Goal: Task Accomplishment & Management: Use online tool/utility

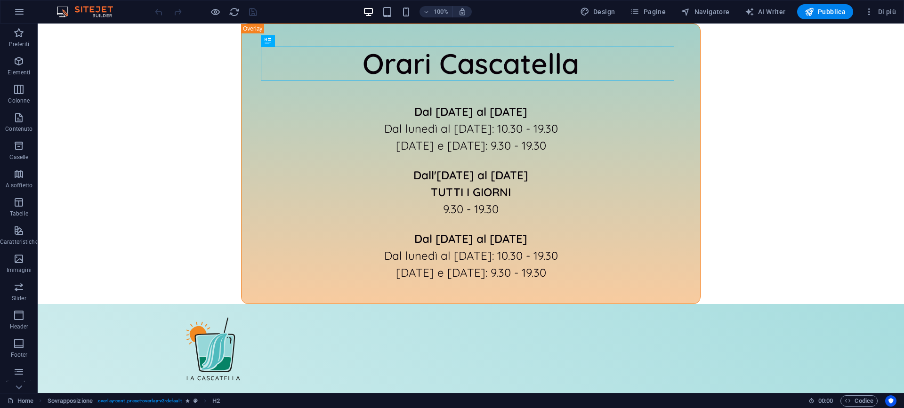
click at [406, 4] on div "100%" at bounding box center [417, 11] width 109 height 15
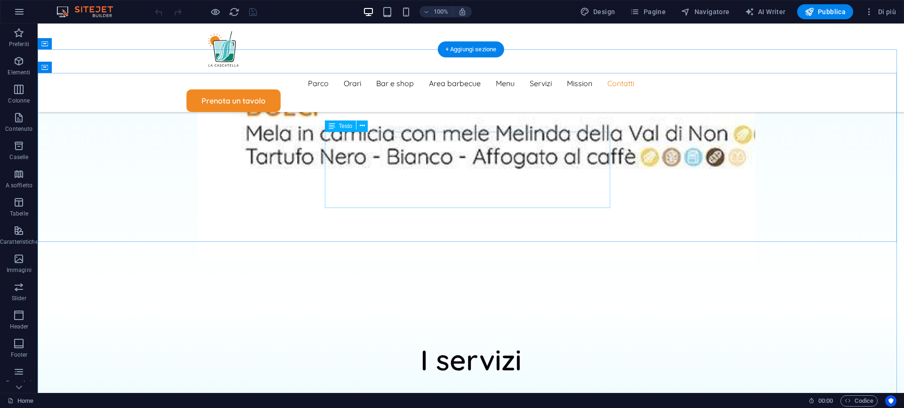
scroll to position [6298, 0]
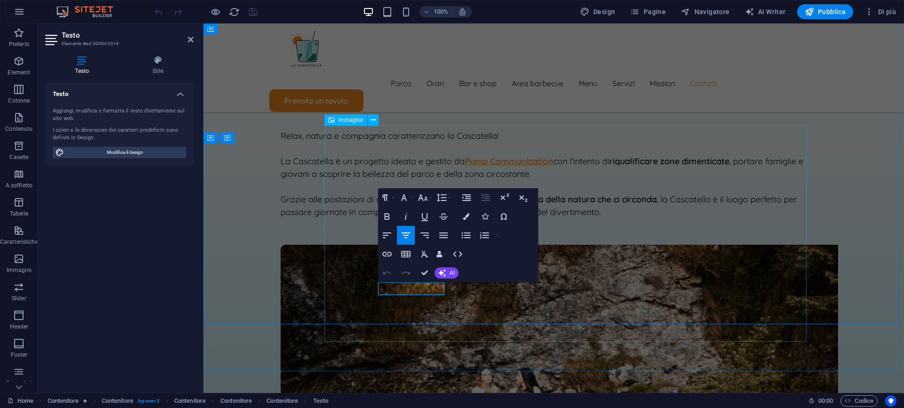
scroll to position [5910, 0]
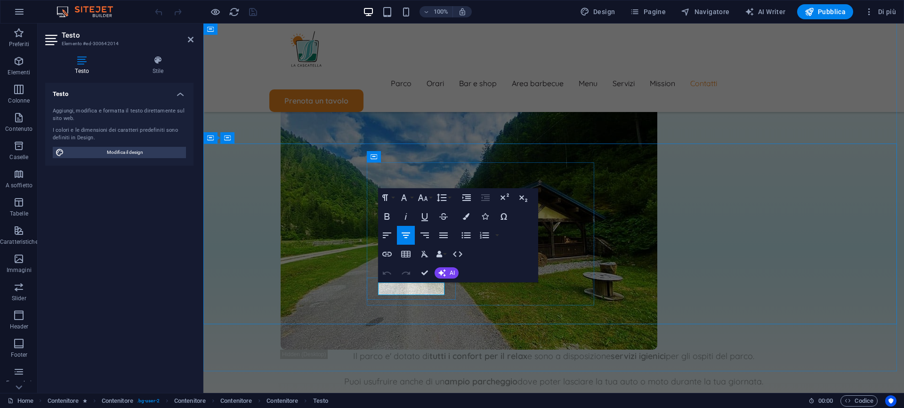
copy span "[PHONE_NUMBER]"
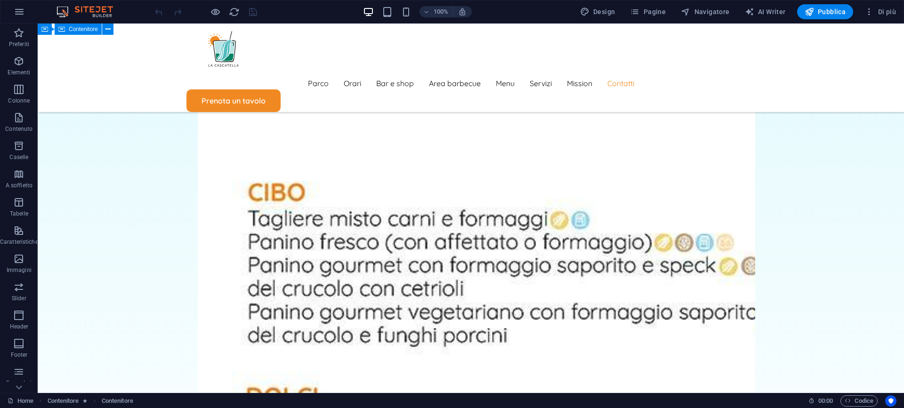
scroll to position [6298, 0]
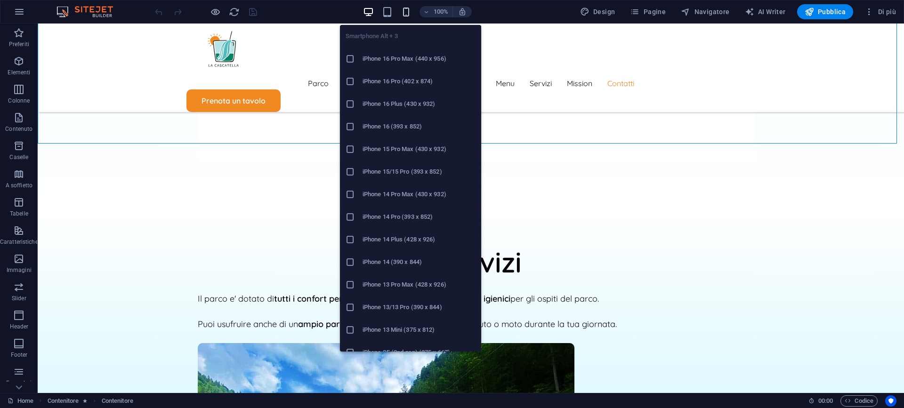
click at [408, 8] on icon "button" at bounding box center [406, 12] width 11 height 11
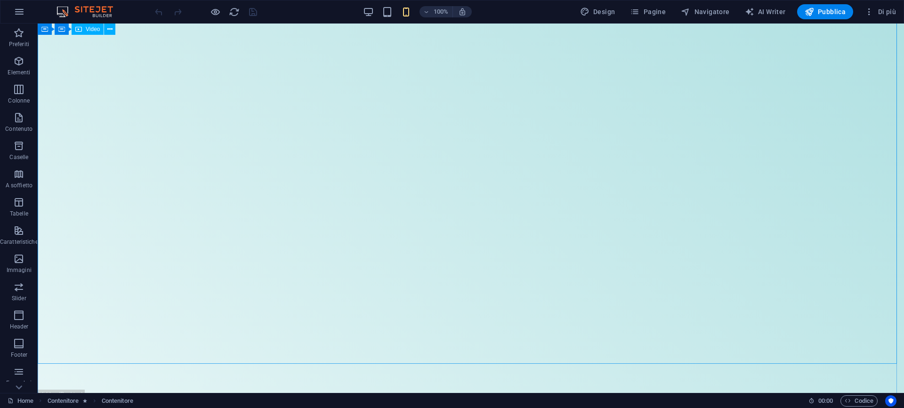
scroll to position [0, 0]
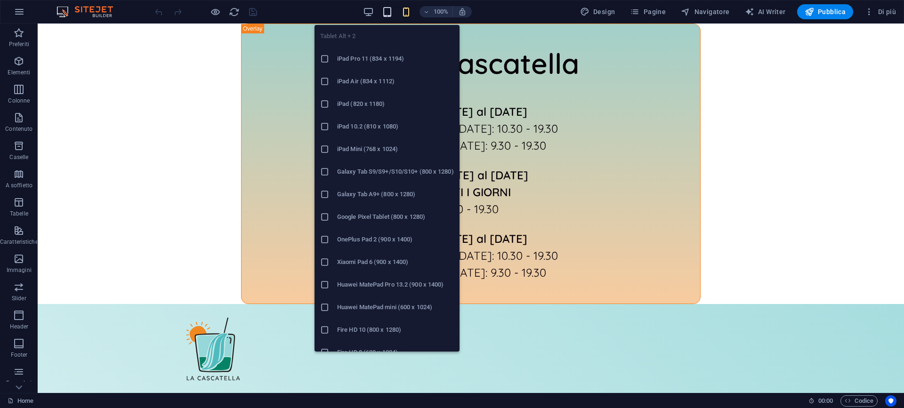
click at [389, 10] on icon "button" at bounding box center [387, 12] width 11 height 11
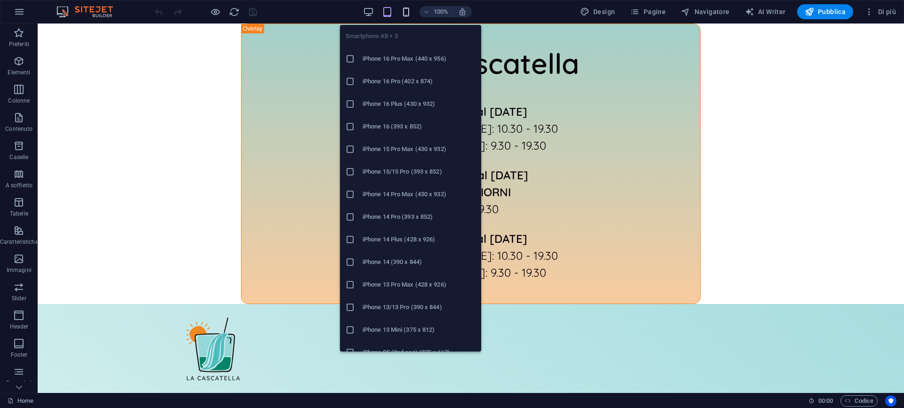
click at [406, 13] on icon "button" at bounding box center [406, 12] width 11 height 11
drag, startPoint x: 410, startPoint y: 263, endPoint x: 31, endPoint y: 240, distance: 379.7
click at [410, 263] on h6 "iPhone 14 (390 x 844)" at bounding box center [418, 262] width 113 height 11
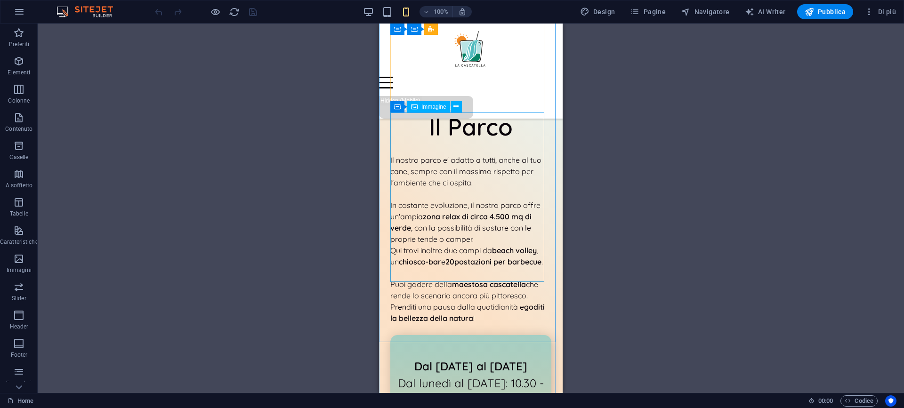
scroll to position [1089, 0]
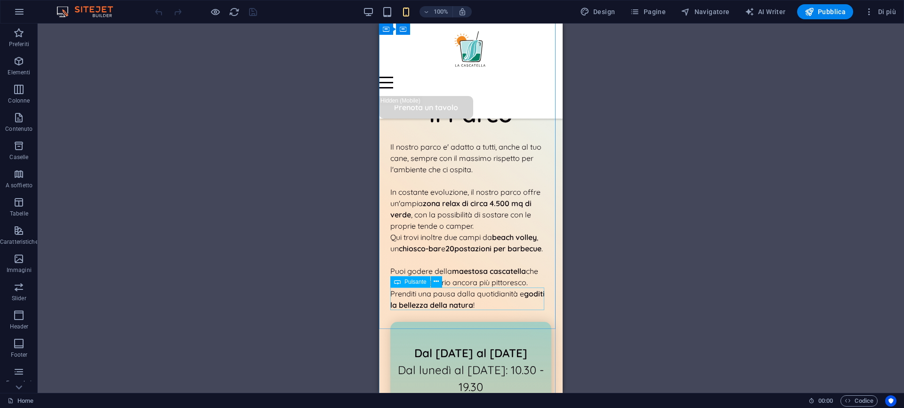
click at [467, 50] on div "Prenota un tavolo" at bounding box center [470, 39] width 161 height 23
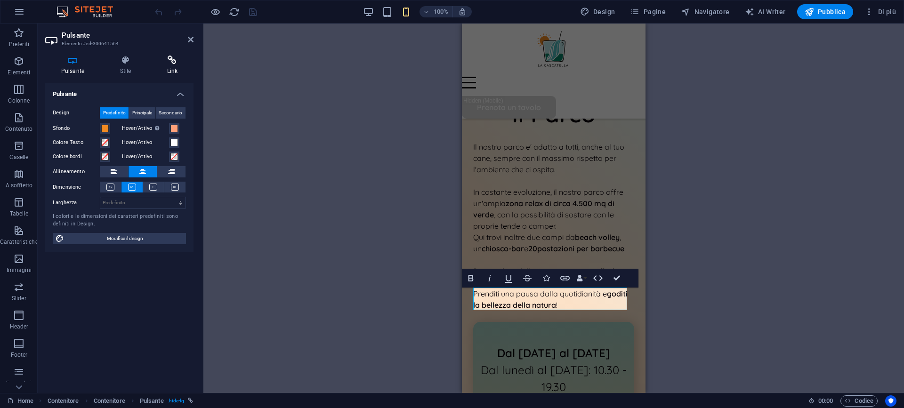
click at [124, 70] on h4 "Stile" at bounding box center [127, 66] width 47 height 20
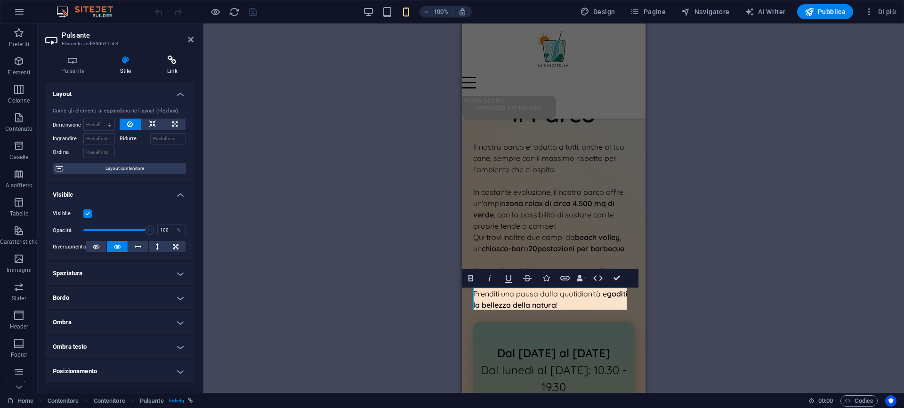
click at [175, 69] on h4 "Link" at bounding box center [172, 66] width 42 height 20
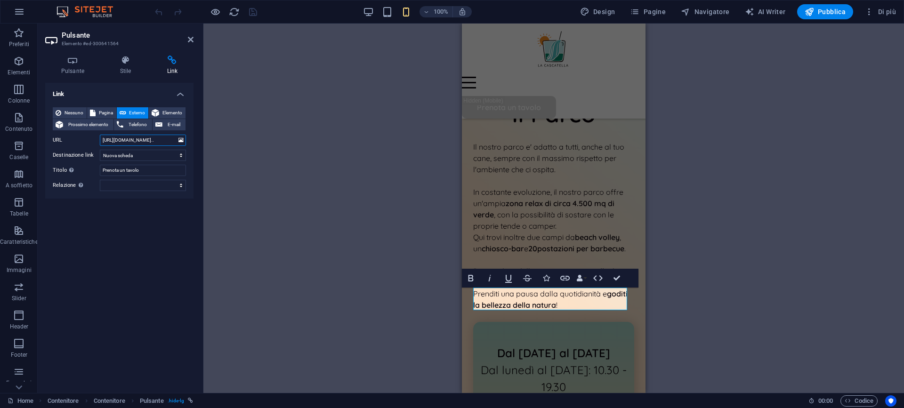
click at [143, 139] on input "https://wa.me//393922001814/?text=Ciao,%20vi%20contatto%20per..." at bounding box center [143, 140] width 86 height 11
click at [138, 139] on input "https://wa.me//393922001814/?text=Ciao,%20vi%20contatto%20per..." at bounding box center [143, 140] width 86 height 11
paste input "+39 377 307 6906"
type input "[URL][DOMAIN_NAME].."
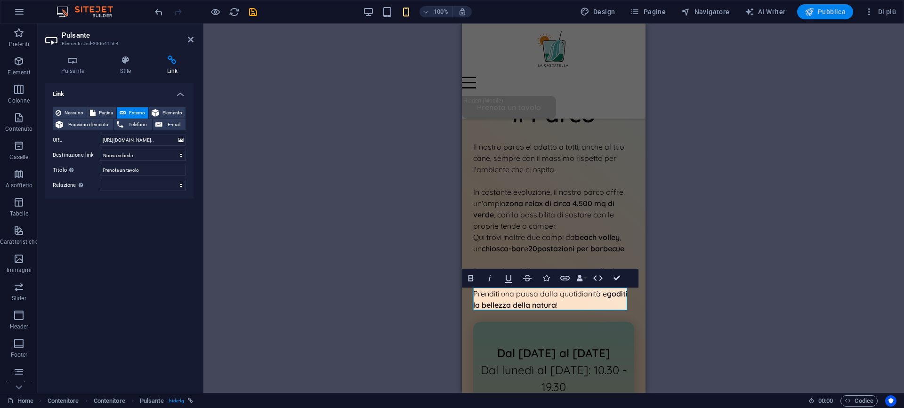
click at [842, 13] on span "Pubblica" at bounding box center [825, 11] width 41 height 9
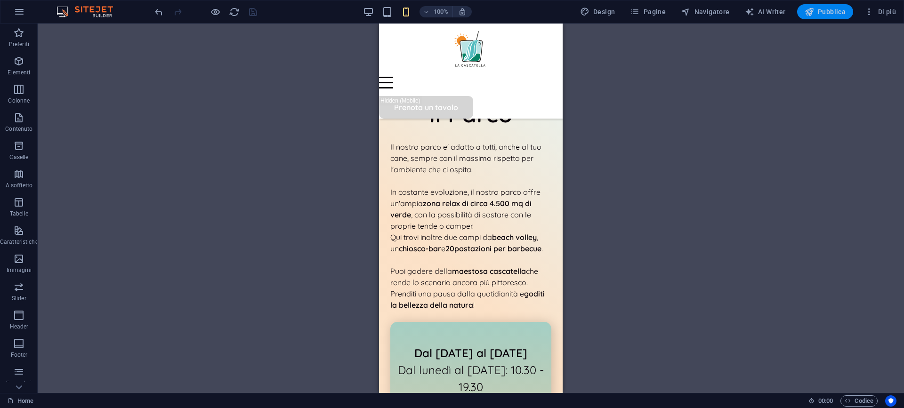
click at [834, 10] on span "Pubblica" at bounding box center [825, 11] width 41 height 9
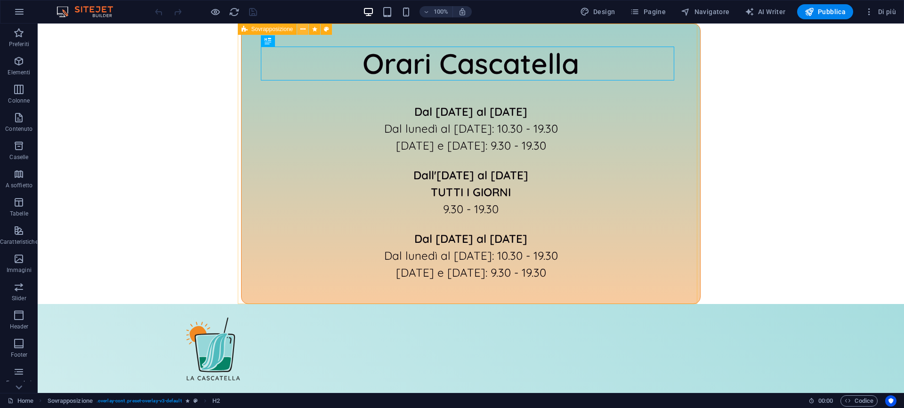
click at [304, 28] on icon at bounding box center [302, 29] width 5 height 10
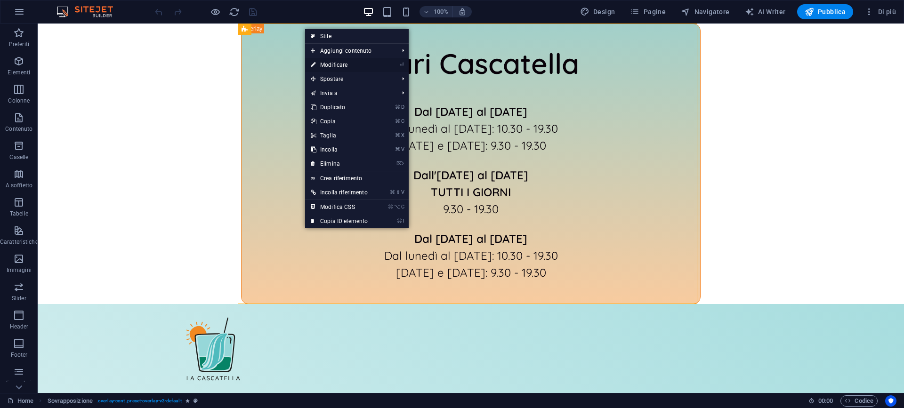
click at [347, 63] on link "⏎ Modificare" at bounding box center [339, 65] width 68 height 14
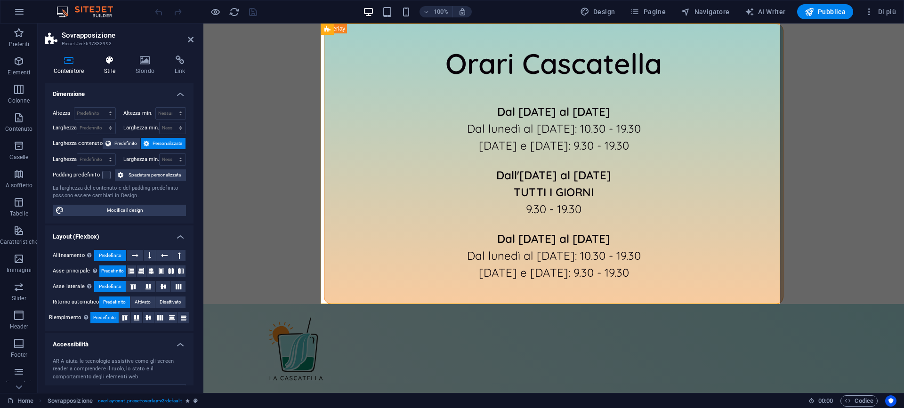
click at [107, 64] on icon at bounding box center [110, 60] width 28 height 9
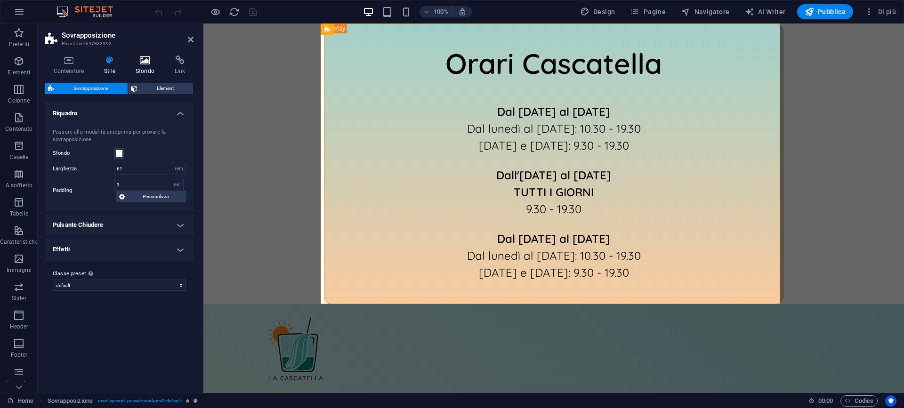
click at [145, 73] on h4 "Sfondo" at bounding box center [146, 66] width 39 height 20
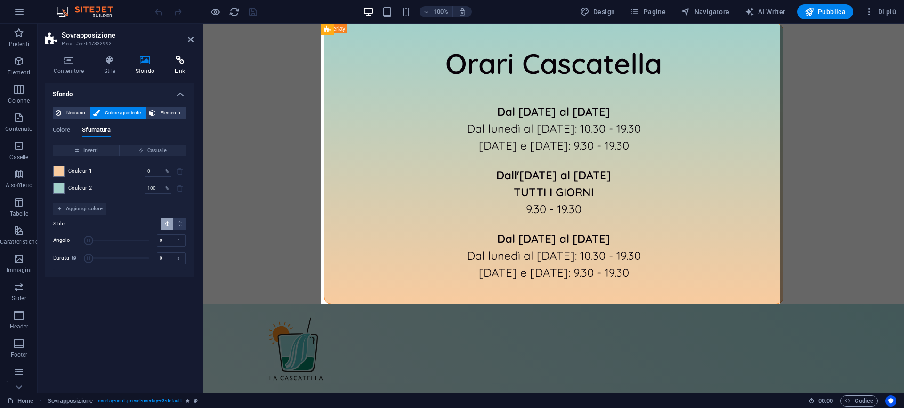
click at [169, 61] on icon at bounding box center [179, 60] width 27 height 9
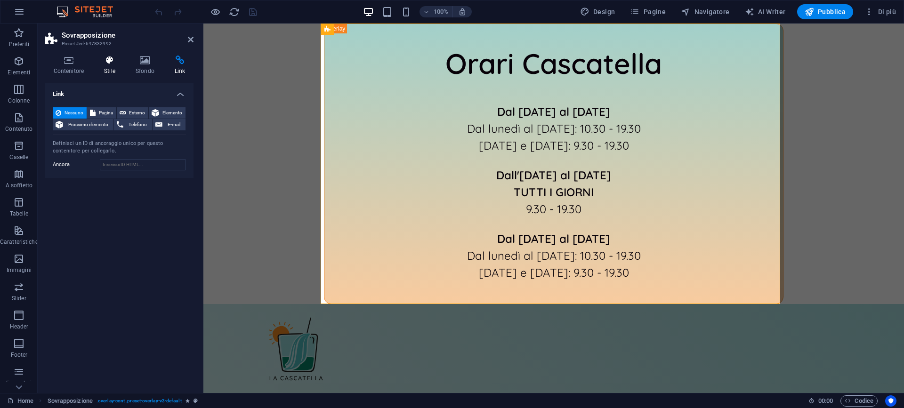
click at [117, 57] on icon at bounding box center [110, 60] width 28 height 9
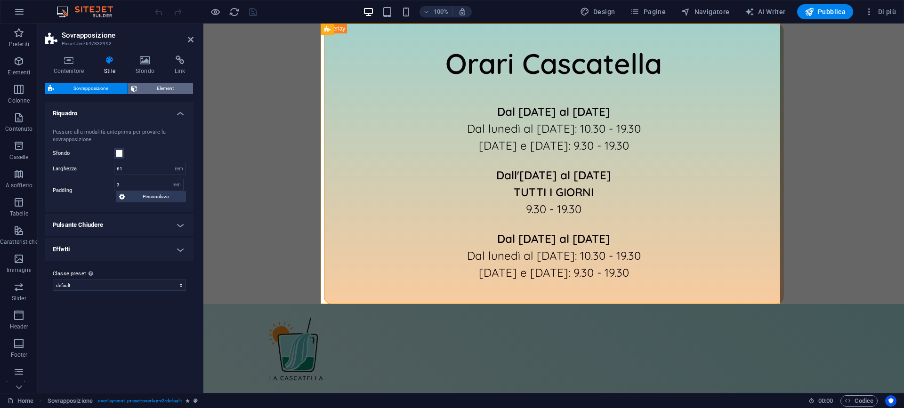
click at [153, 86] on span "Element" at bounding box center [165, 88] width 50 height 11
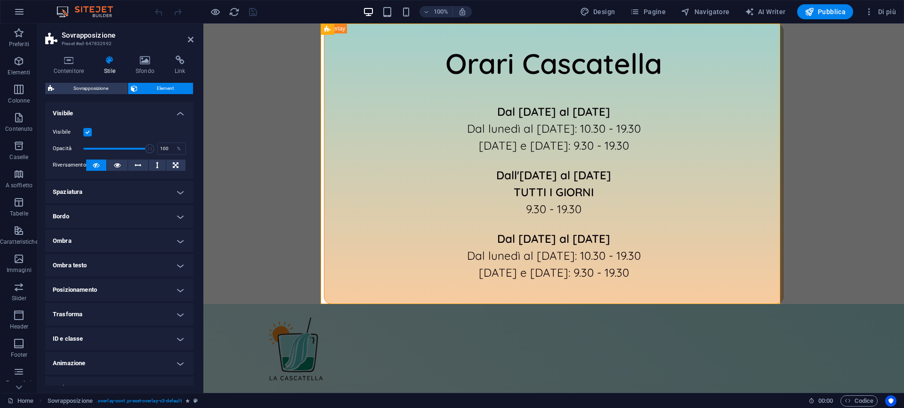
click at [89, 131] on label at bounding box center [87, 132] width 8 height 8
click at [0, 0] on input "Visibile" at bounding box center [0, 0] width 0 height 0
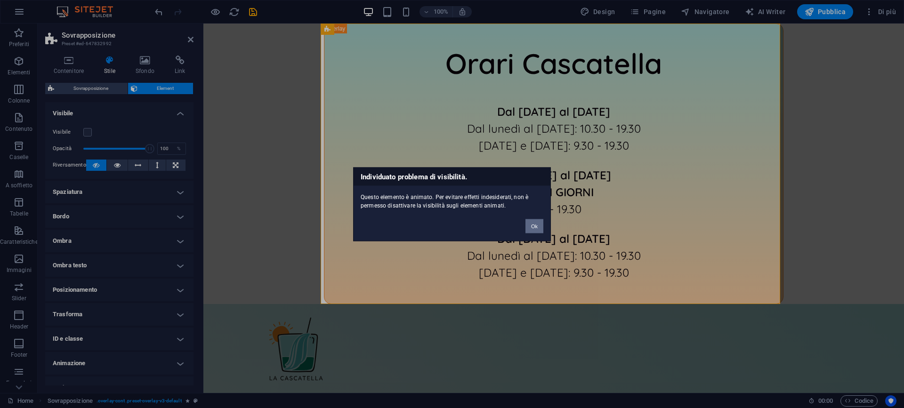
click at [536, 228] on button "Ok" at bounding box center [534, 226] width 18 height 14
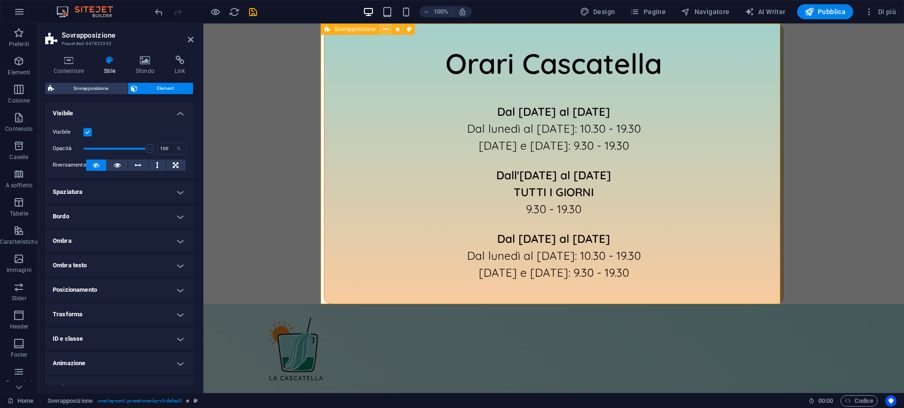
click at [388, 27] on button at bounding box center [385, 29] width 11 height 11
click at [180, 114] on h4 "Visibile" at bounding box center [119, 110] width 148 height 17
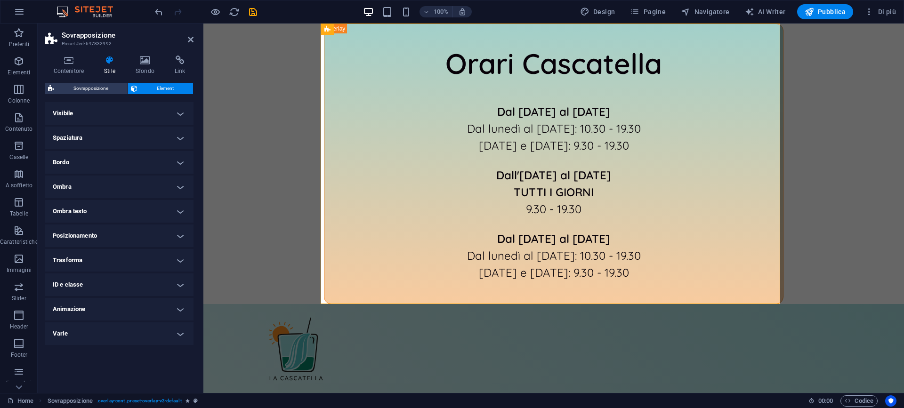
click at [180, 114] on h4 "Visibile" at bounding box center [119, 113] width 148 height 23
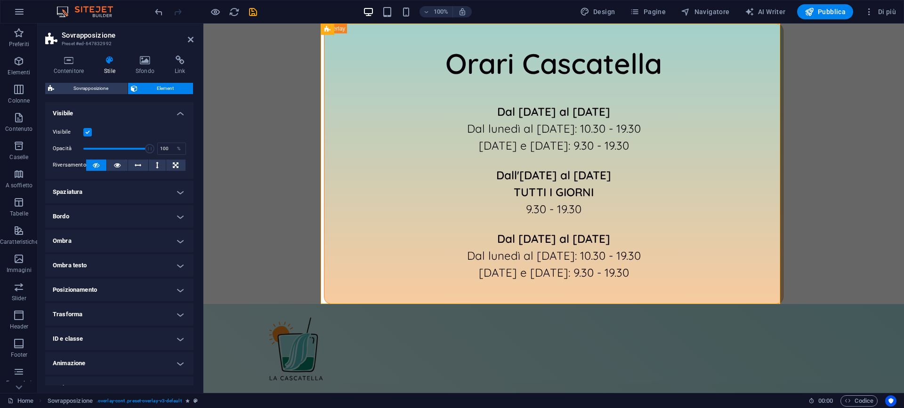
click at [89, 129] on label at bounding box center [87, 132] width 8 height 8
click at [0, 0] on input "Visibile" at bounding box center [0, 0] width 0 height 0
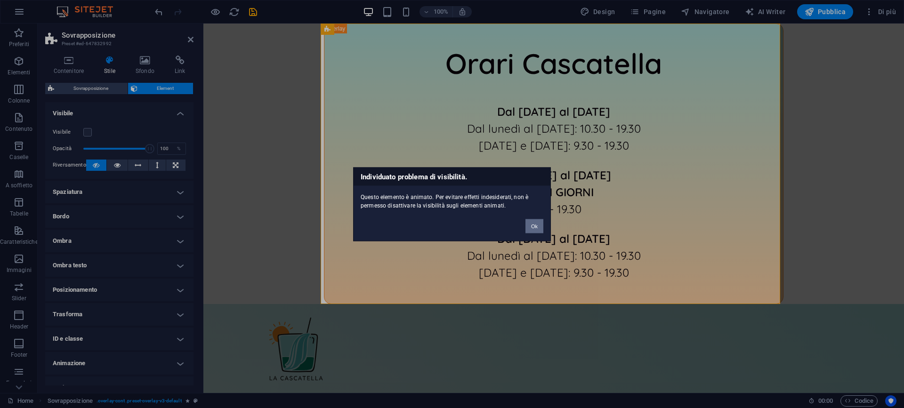
click at [528, 229] on button "Ok" at bounding box center [534, 226] width 18 height 14
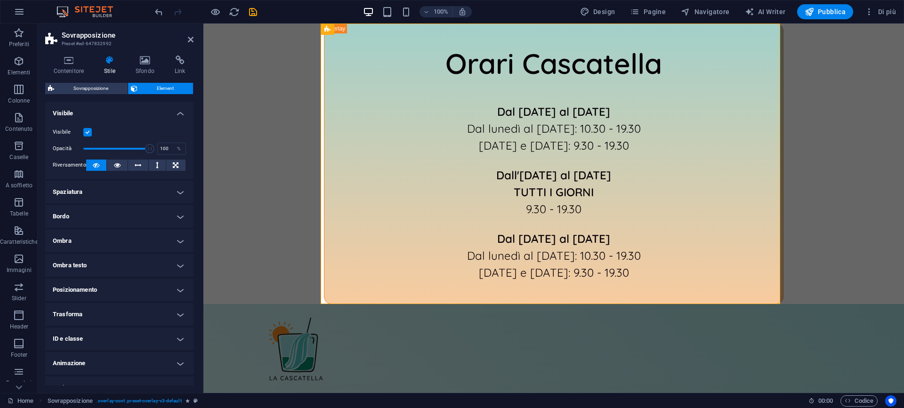
click at [84, 362] on h4 "Animazione" at bounding box center [119, 363] width 148 height 23
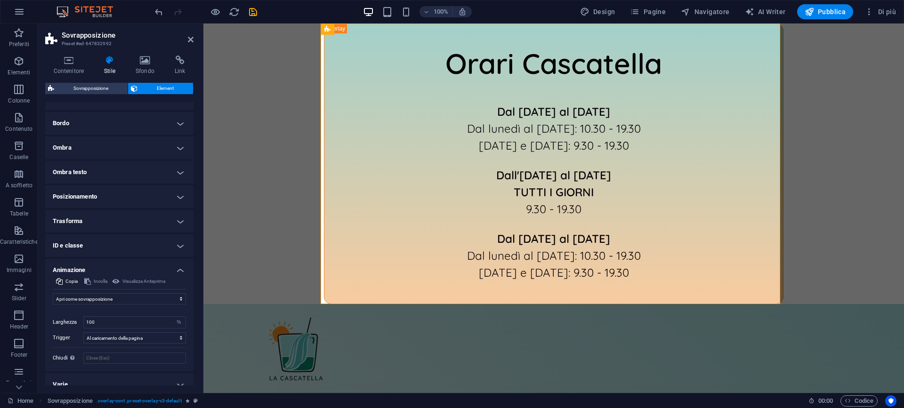
scroll to position [104, 0]
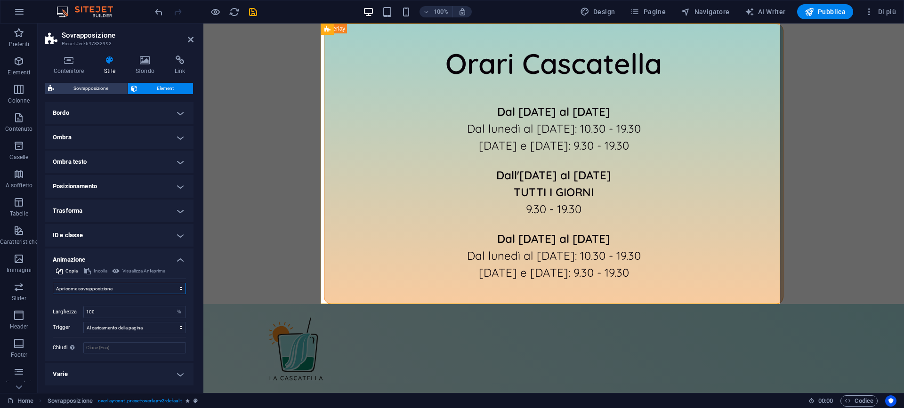
click at [119, 289] on select "Non animare Mostra/Nascondi Scorrimento verso l'alto/basso Zoom avanti/indietro…" at bounding box center [119, 288] width 133 height 11
select select "none"
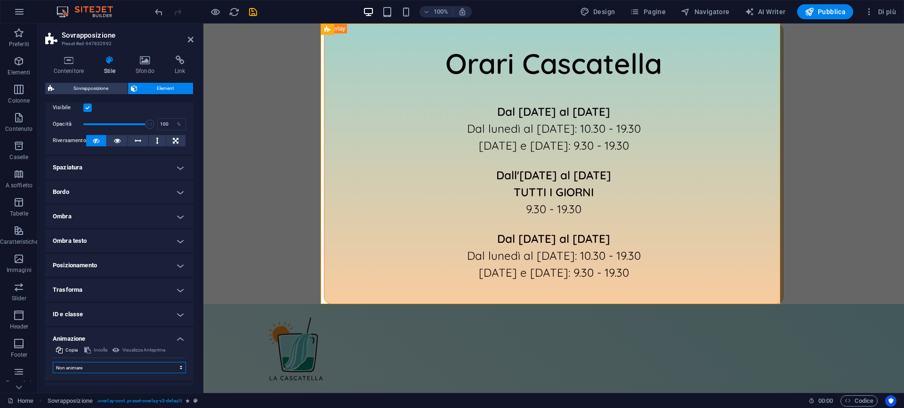
scroll to position [0, 0]
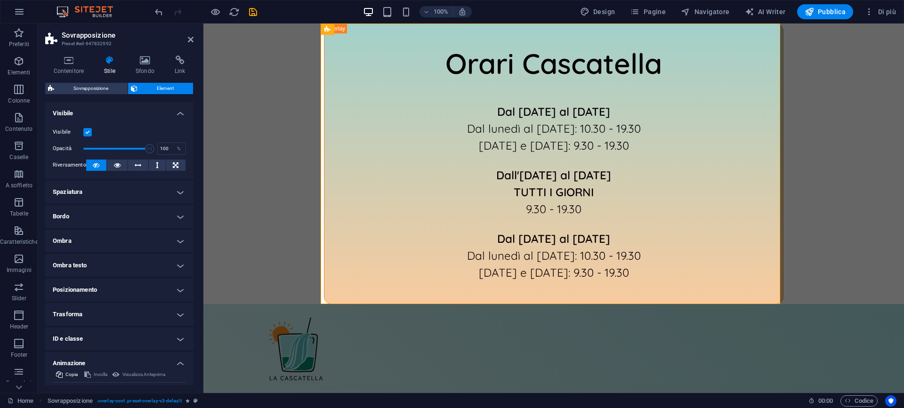
click at [89, 129] on label at bounding box center [87, 132] width 8 height 8
click at [0, 0] on input "Visibile" at bounding box center [0, 0] width 0 height 0
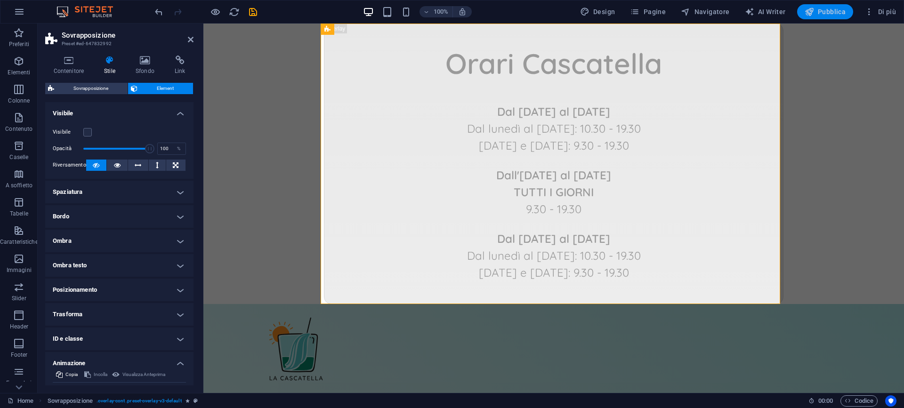
click at [835, 10] on span "Pubblica" at bounding box center [825, 11] width 41 height 9
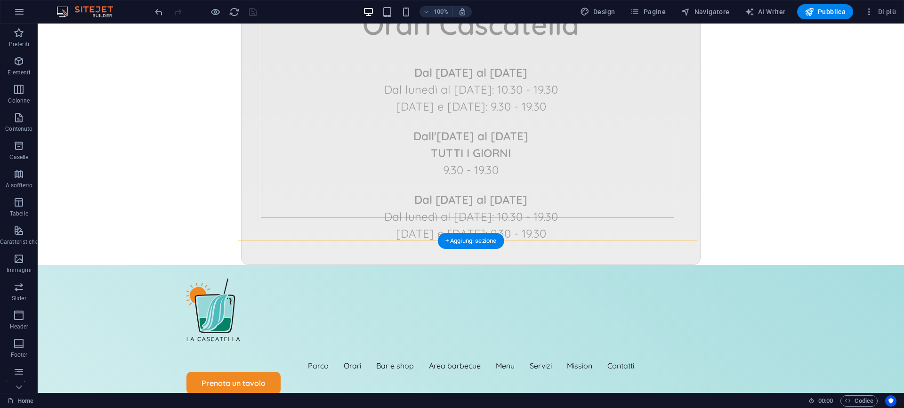
scroll to position [84, 0]
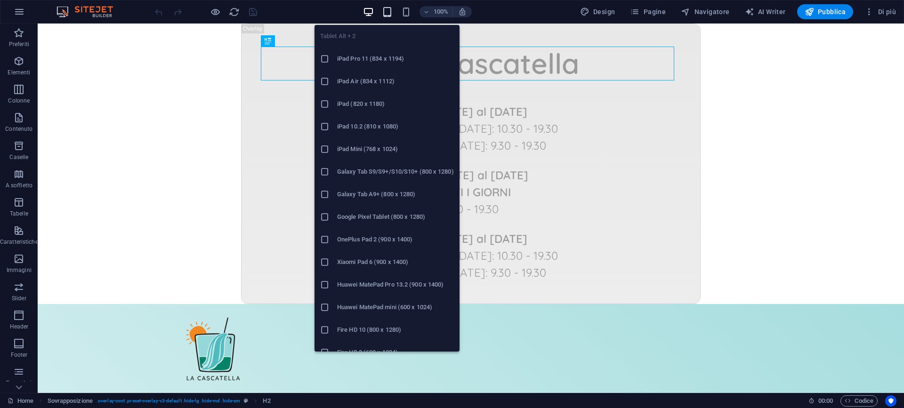
click at [393, 13] on icon "button" at bounding box center [387, 12] width 11 height 11
click at [363, 63] on h6 "iPad Pro 11 (834 x 1194)" at bounding box center [395, 58] width 117 height 11
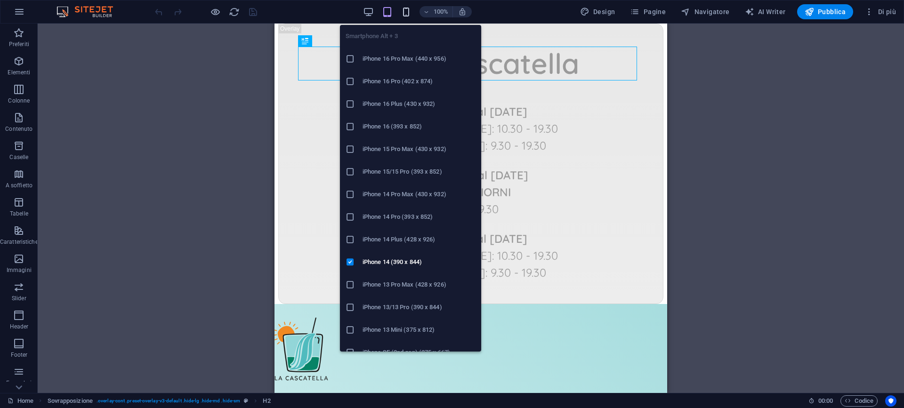
click at [410, 11] on icon "button" at bounding box center [406, 12] width 11 height 11
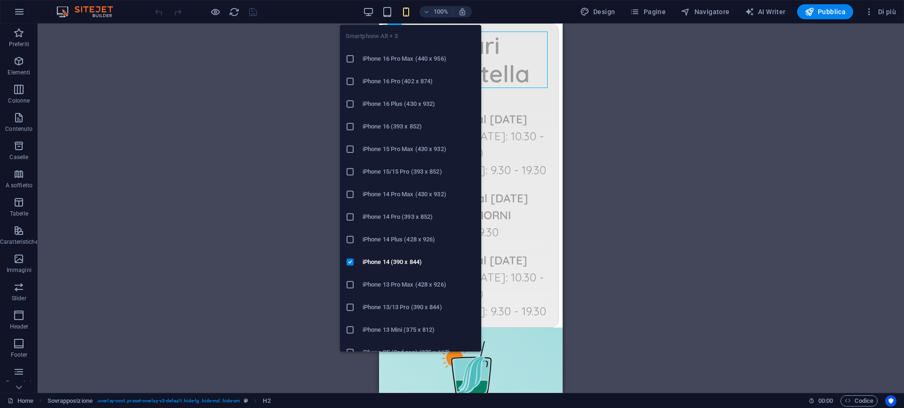
click at [392, 57] on h6 "iPhone 16 Pro Max (440 x 956)" at bounding box center [418, 58] width 113 height 11
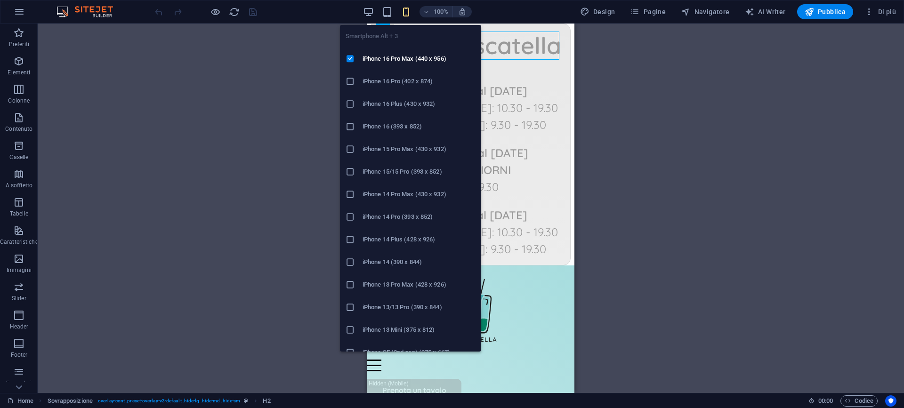
click at [400, 247] on li "iPhone 14 Plus (428 x 926)" at bounding box center [410, 239] width 141 height 23
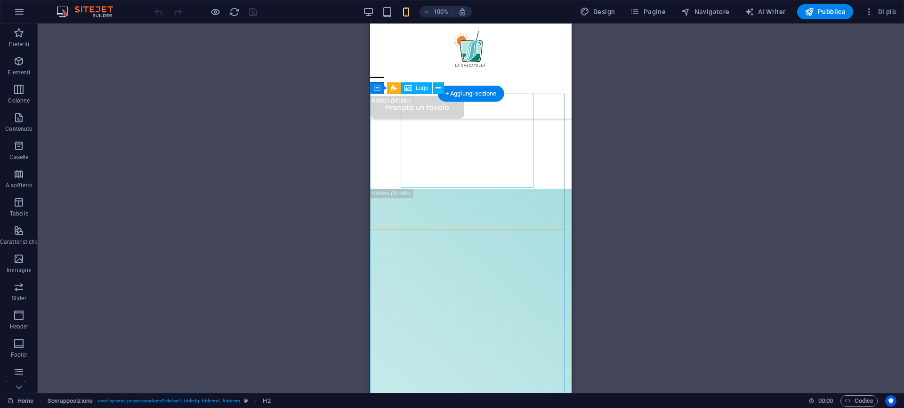
scroll to position [612, 0]
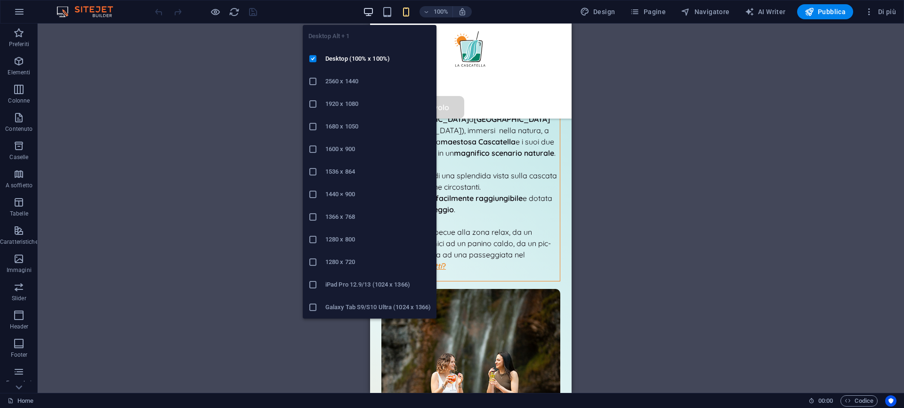
click at [373, 14] on icon "button" at bounding box center [368, 12] width 11 height 11
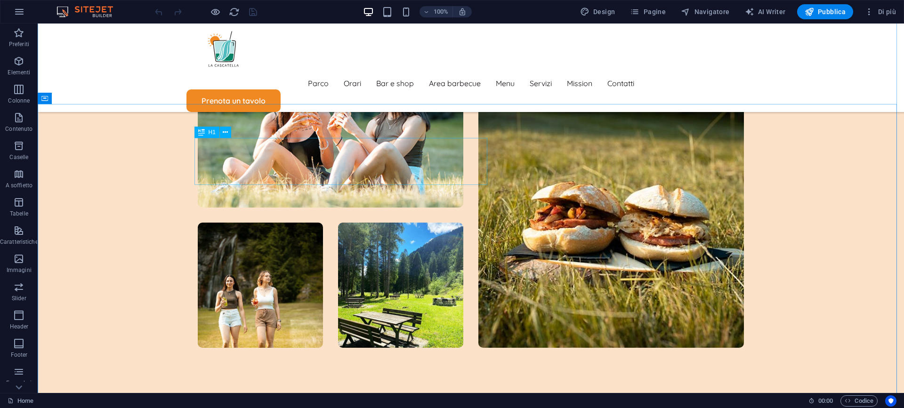
scroll to position [2300, 0]
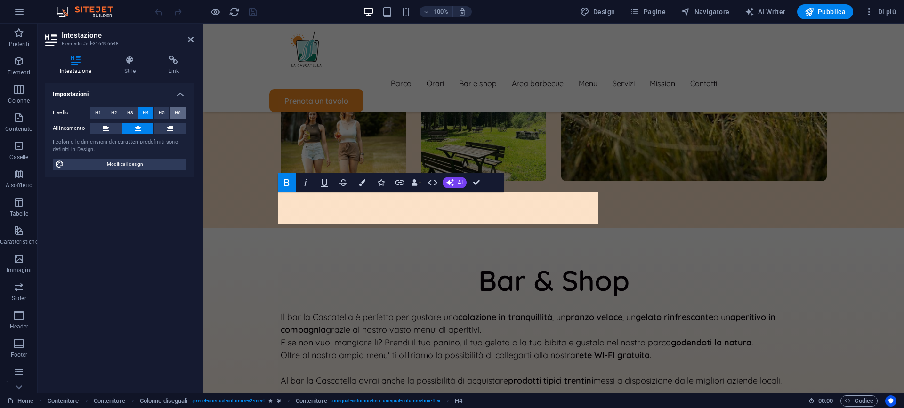
scroll to position [1926, 0]
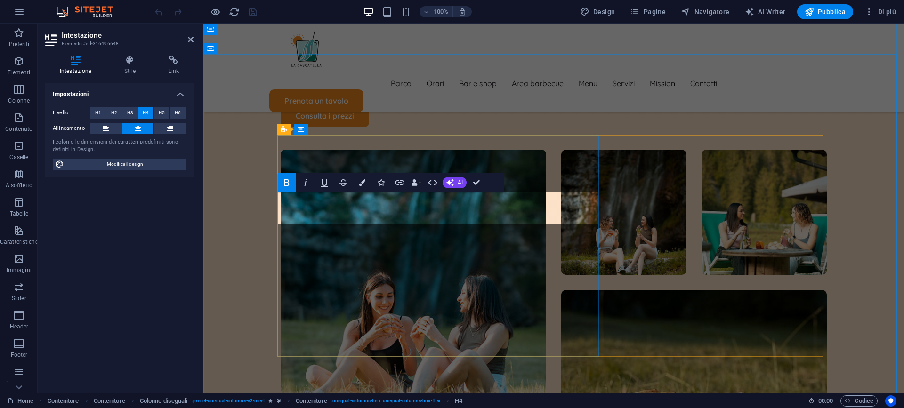
drag, startPoint x: 438, startPoint y: 207, endPoint x: 488, endPoint y: 208, distance: 49.9
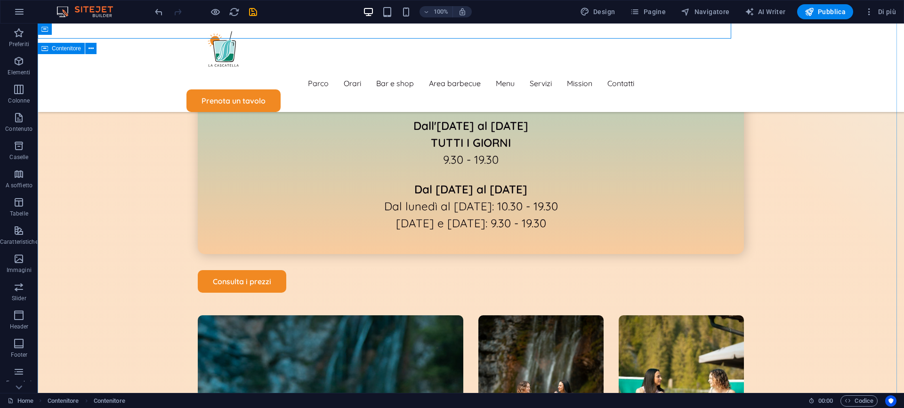
scroll to position [2314, 0]
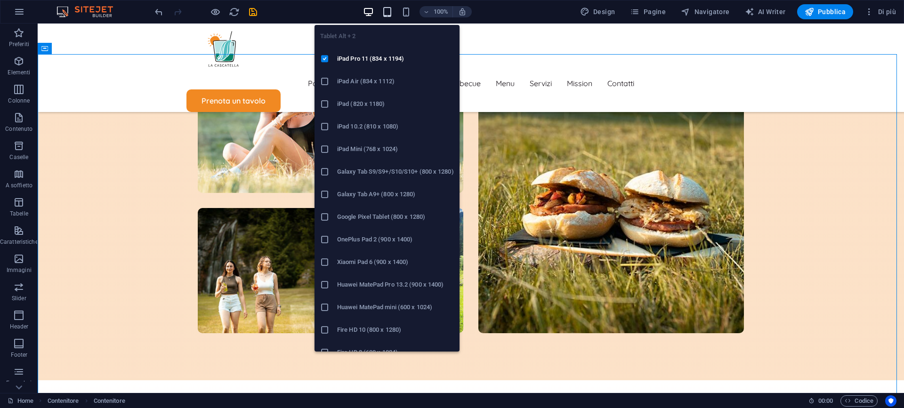
click at [391, 14] on icon "button" at bounding box center [387, 12] width 11 height 11
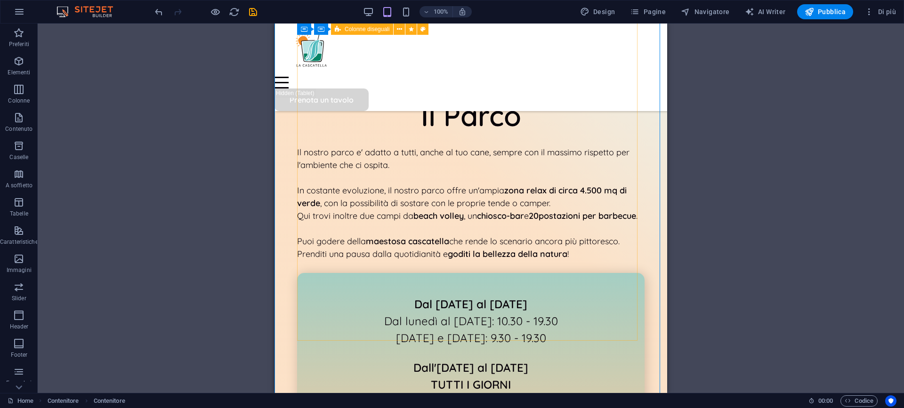
scroll to position [1246, 0]
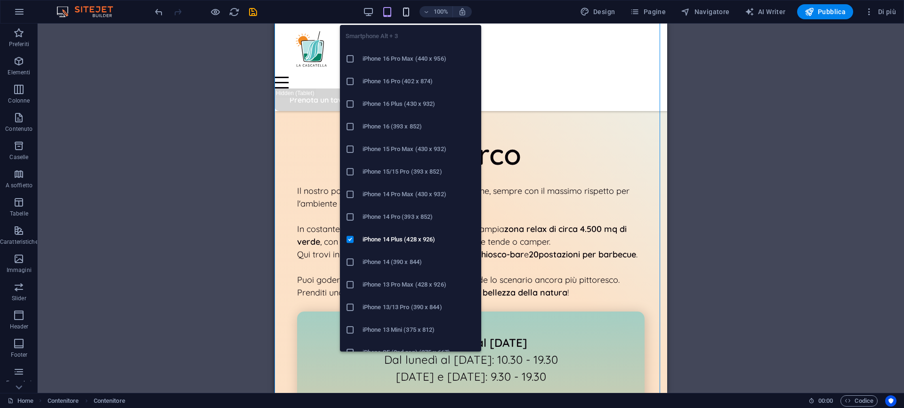
click at [408, 13] on icon "button" at bounding box center [406, 12] width 11 height 11
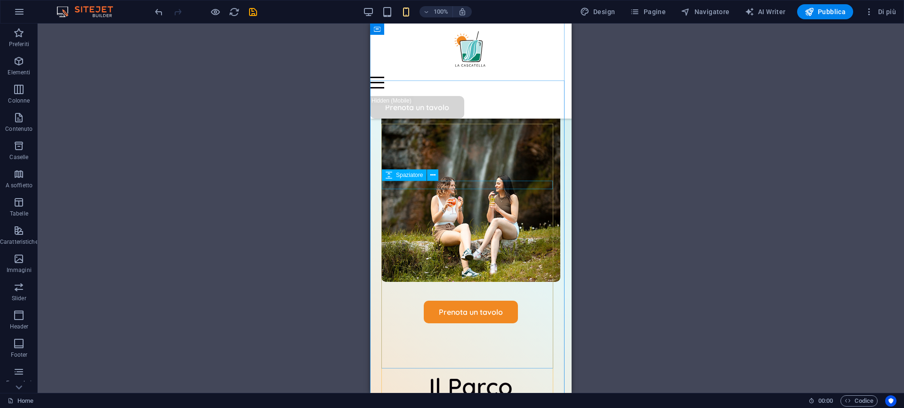
scroll to position [794, 0]
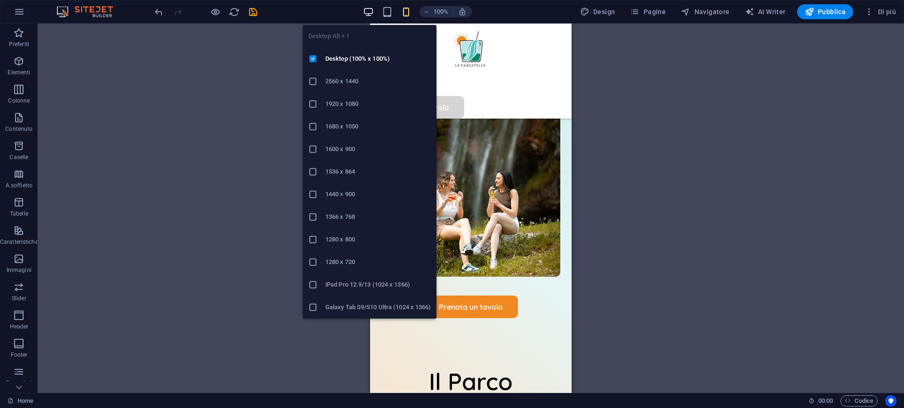
click at [371, 10] on icon "button" at bounding box center [368, 12] width 11 height 11
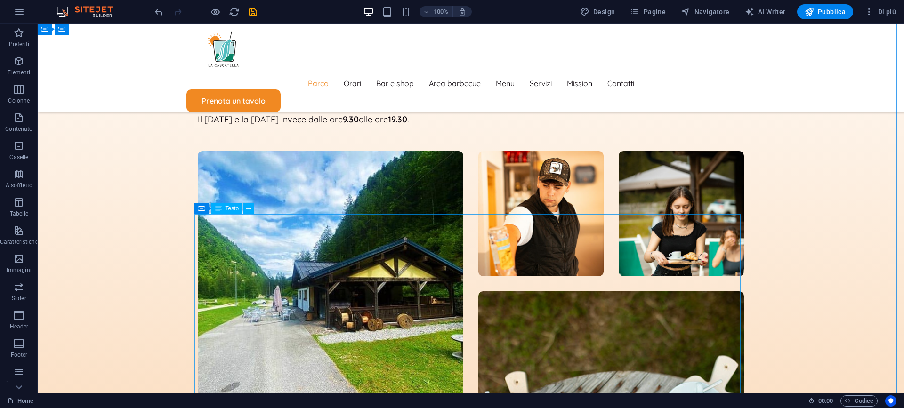
scroll to position [2807, 0]
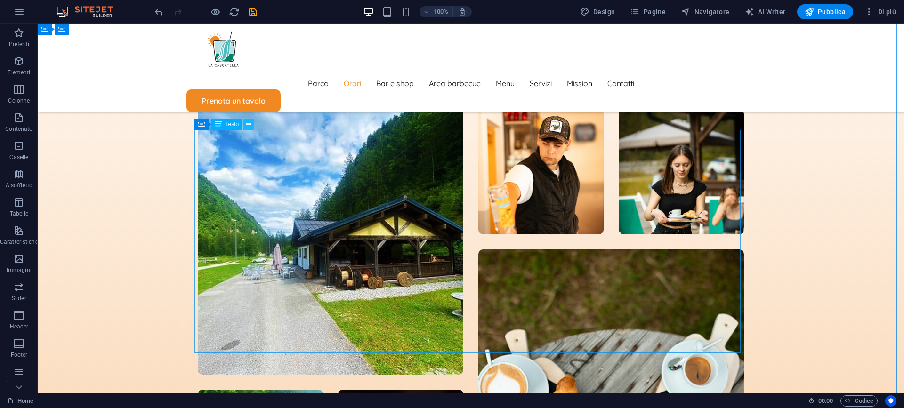
click at [250, 124] on icon at bounding box center [248, 125] width 5 height 10
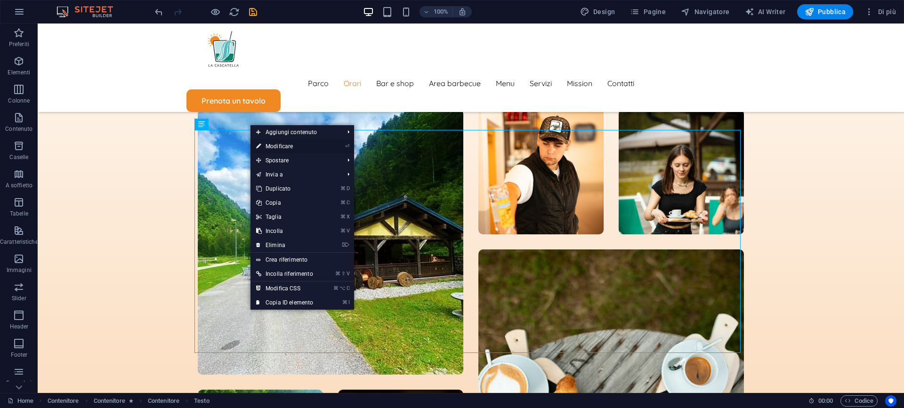
click at [292, 152] on link "⏎ Modificare" at bounding box center [284, 146] width 68 height 14
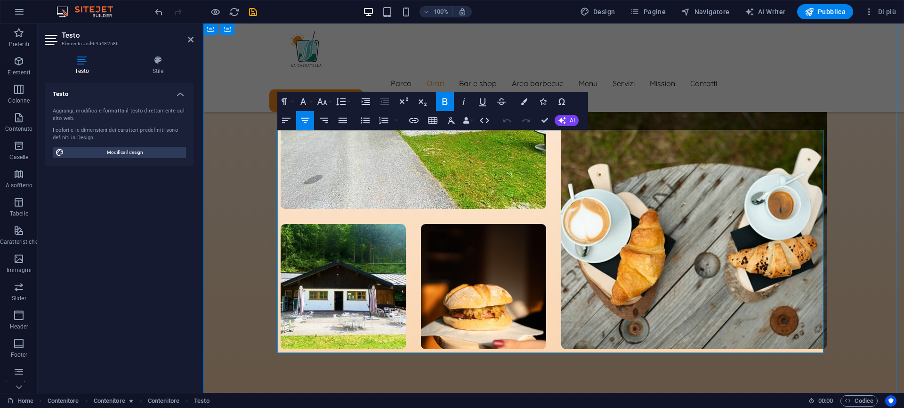
scroll to position [2419, 0]
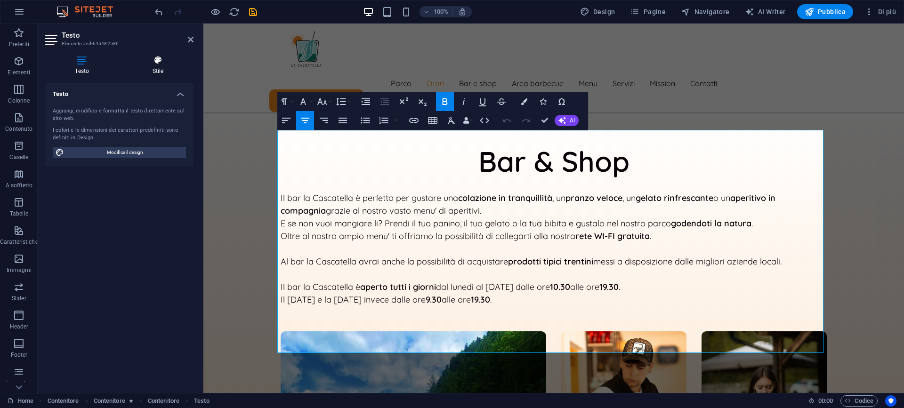
click at [157, 63] on icon at bounding box center [158, 60] width 71 height 9
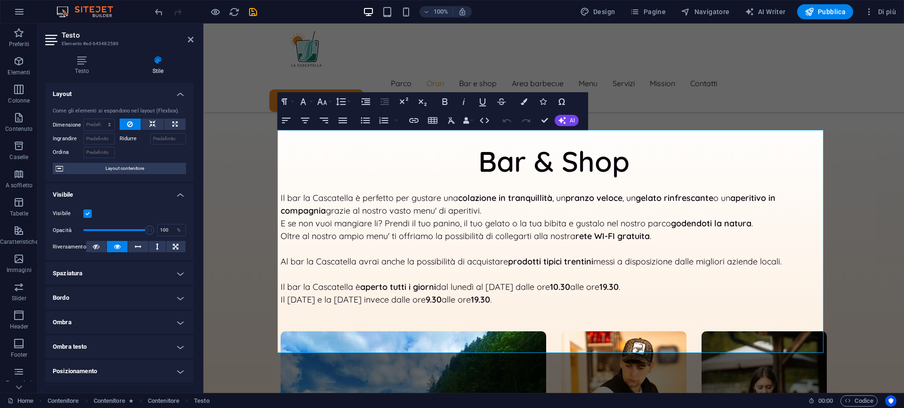
click at [85, 214] on label at bounding box center [87, 213] width 8 height 8
click at [0, 0] on input "Visibile" at bounding box center [0, 0] width 0 height 0
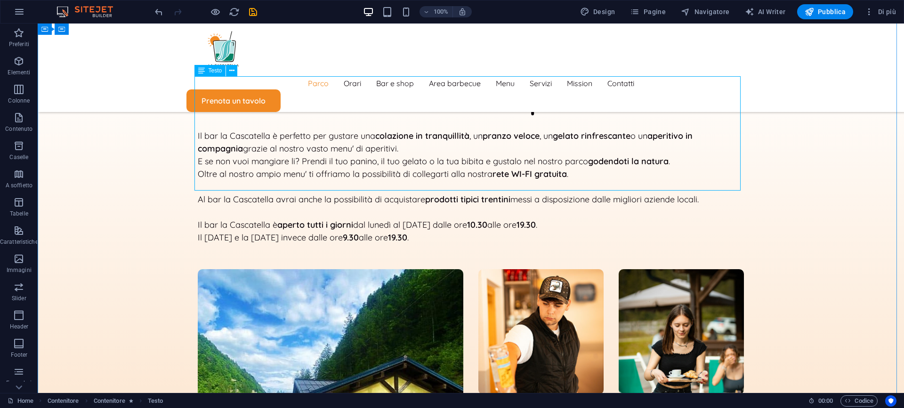
scroll to position [2640, 0]
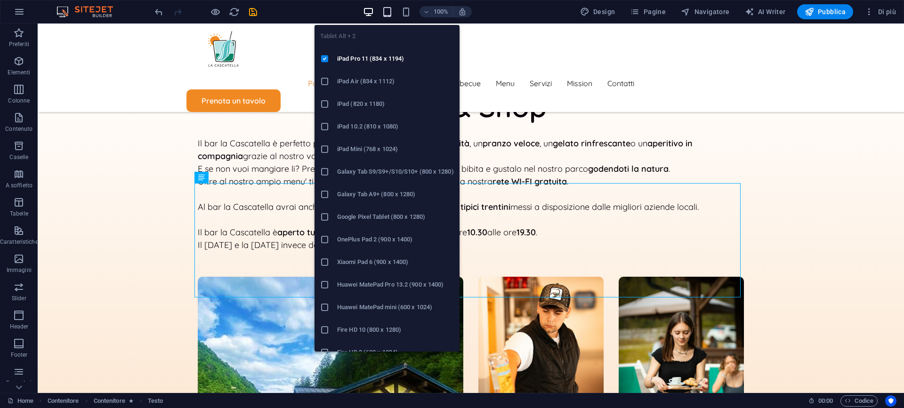
click at [392, 9] on icon "button" at bounding box center [387, 12] width 11 height 11
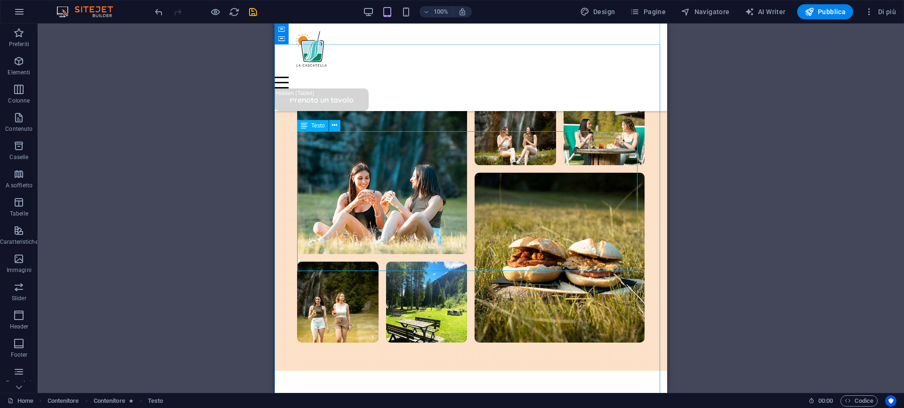
scroll to position [1933, 0]
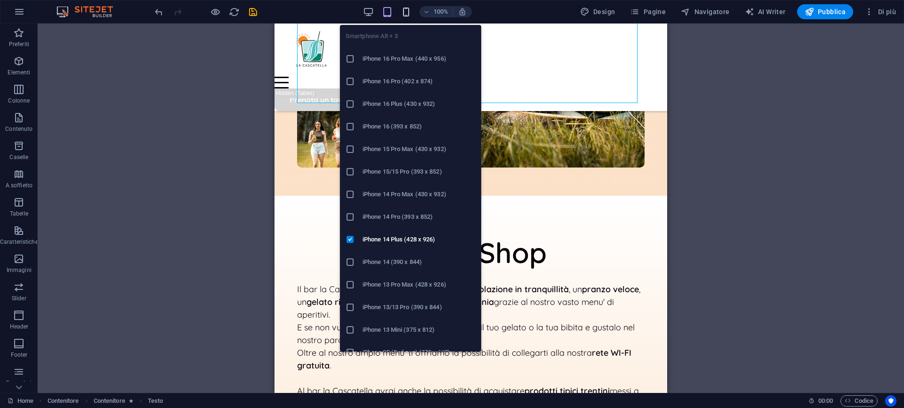
click at [403, 11] on icon "button" at bounding box center [406, 12] width 11 height 11
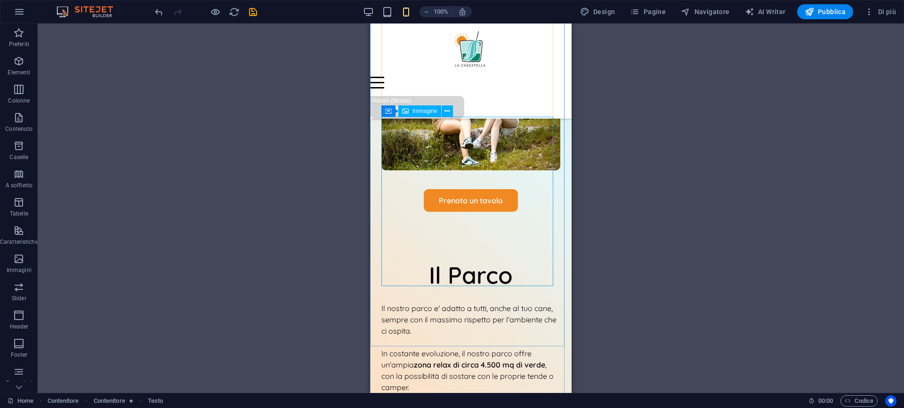
scroll to position [845, 0]
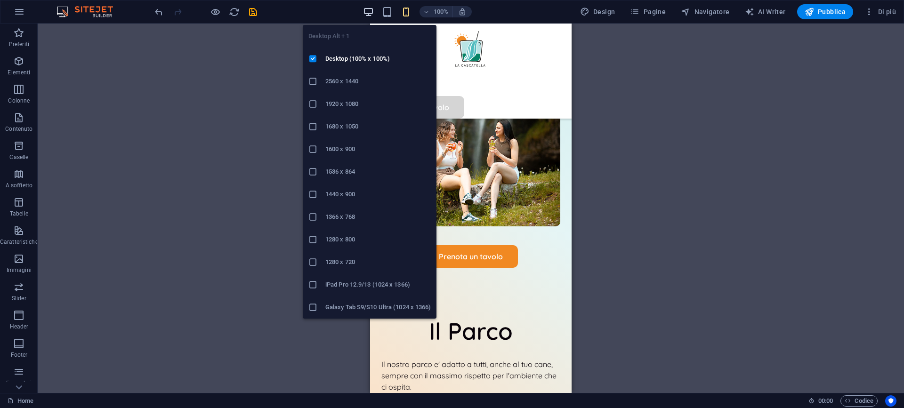
click at [369, 10] on icon "button" at bounding box center [368, 12] width 11 height 11
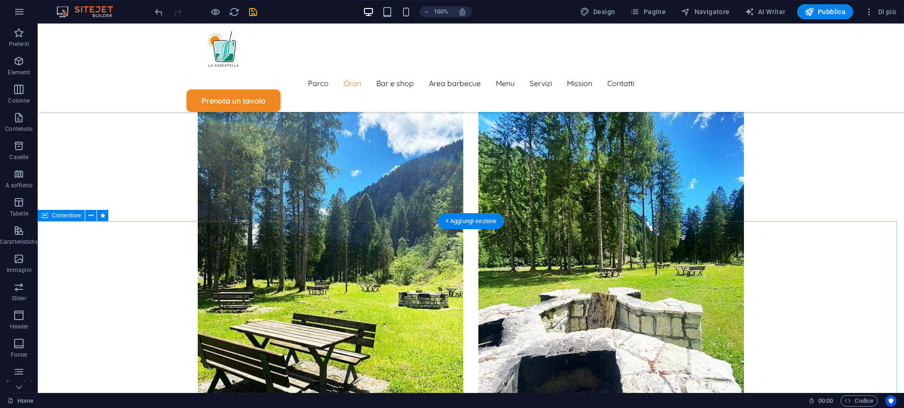
scroll to position [3537, 0]
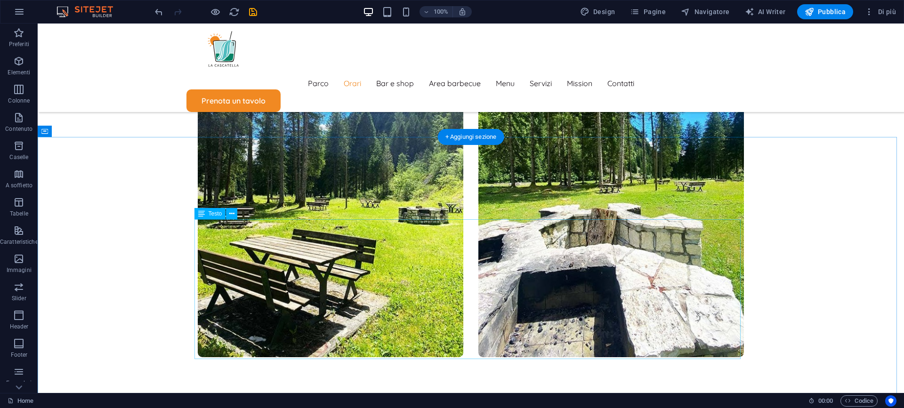
click at [235, 213] on button at bounding box center [231, 213] width 11 height 11
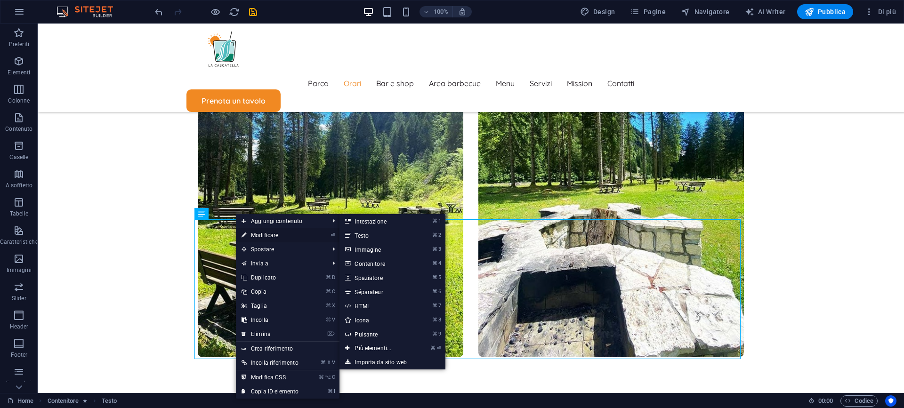
click at [269, 236] on link "⏎ Modificare" at bounding box center [270, 235] width 68 height 14
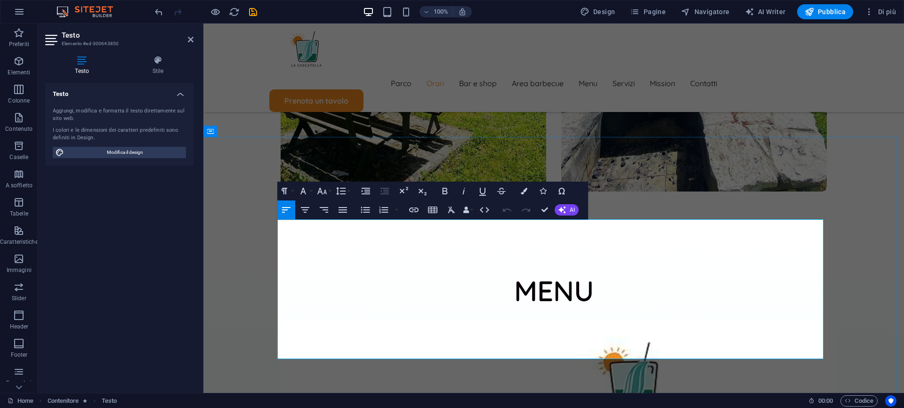
scroll to position [3150, 0]
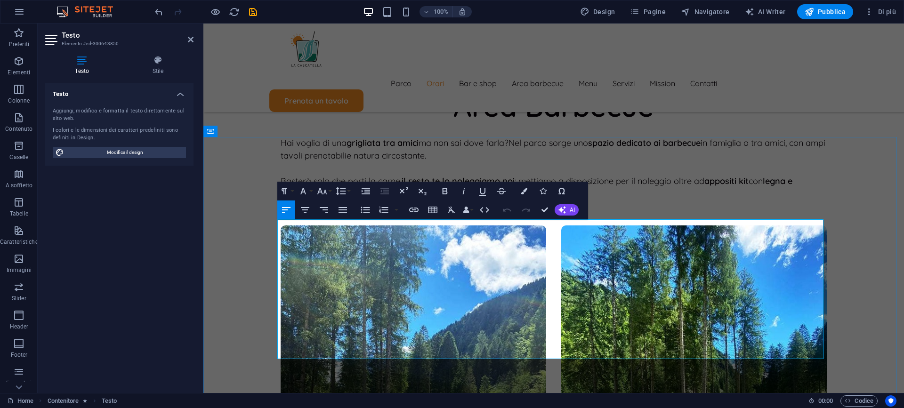
drag, startPoint x: 523, startPoint y: 330, endPoint x: 266, endPoint y: 316, distance: 257.4
click at [163, 62] on icon at bounding box center [158, 60] width 71 height 9
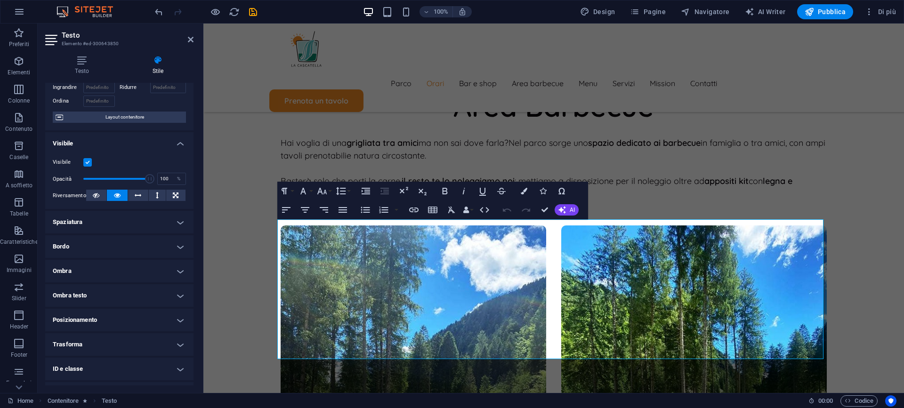
scroll to position [95, 0]
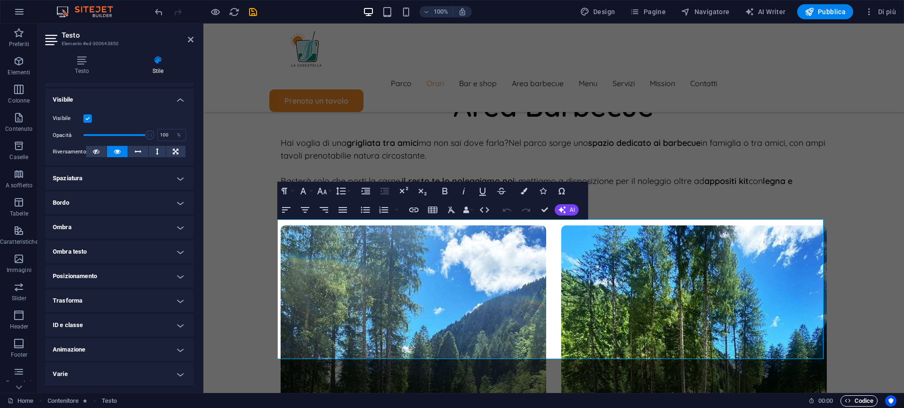
click at [858, 403] on span "Codice" at bounding box center [859, 400] width 29 height 11
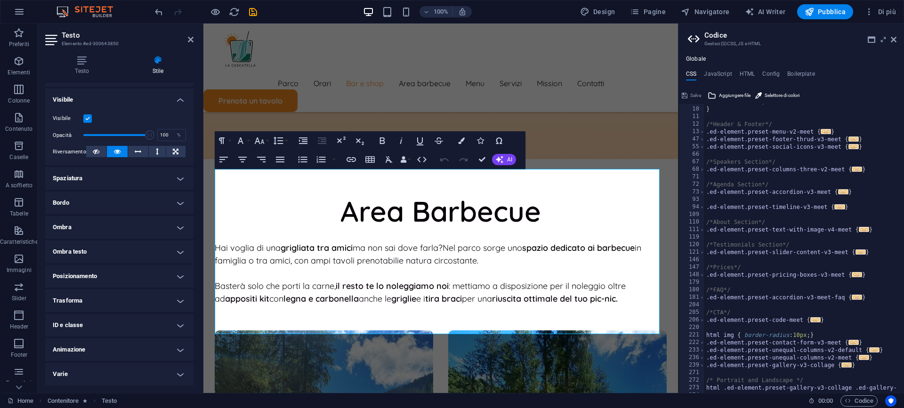
scroll to position [0, 0]
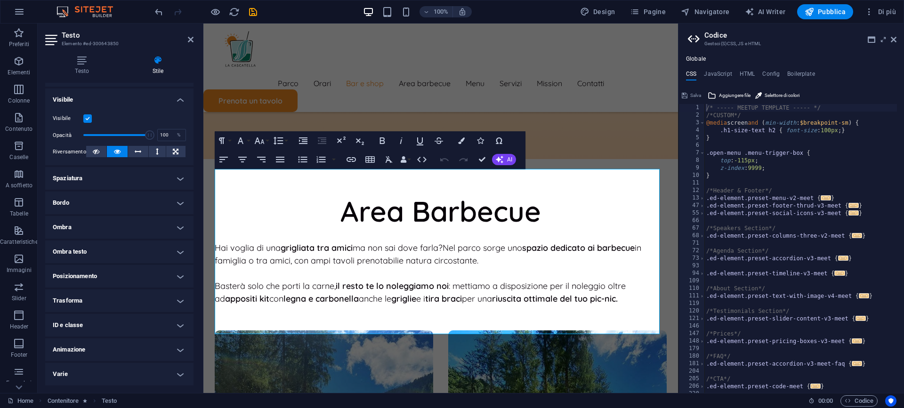
click at [896, 39] on aside "Codice Gestsci (S)CSS, JS e HTML Globale CSS JavaScript HTML Config Boilerplate…" at bounding box center [791, 209] width 226 height 370
click at [895, 39] on icon at bounding box center [894, 40] width 6 height 8
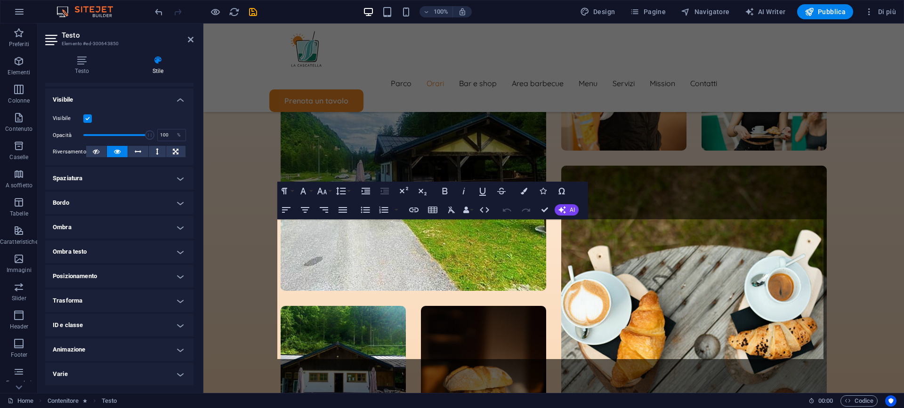
scroll to position [3150, 0]
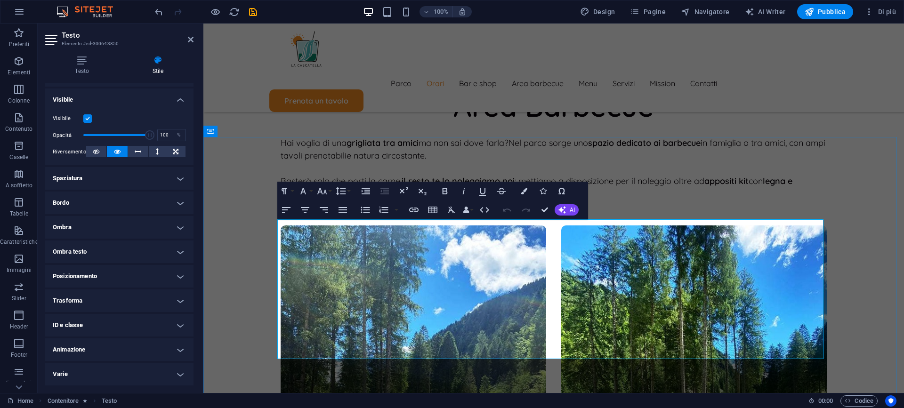
click at [481, 212] on icon "button" at bounding box center [484, 209] width 11 height 11
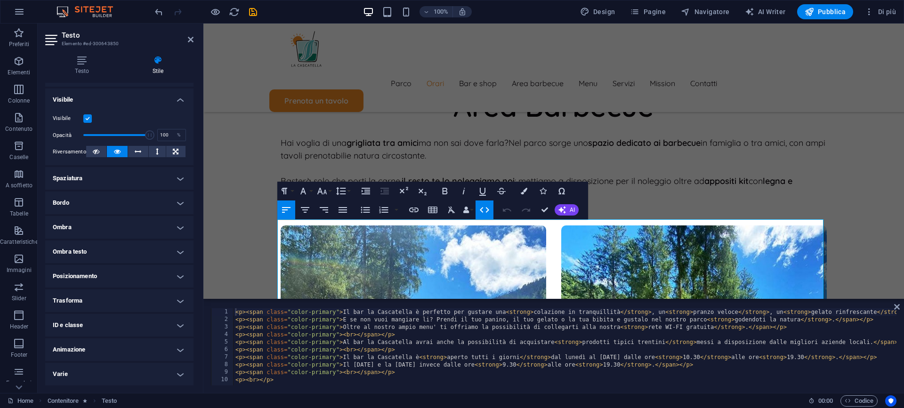
click at [340, 356] on div "< p > < span class = "color-primary" > Il bar la Cascatella è perfetto per gust…" at bounding box center [747, 353] width 1027 height 90
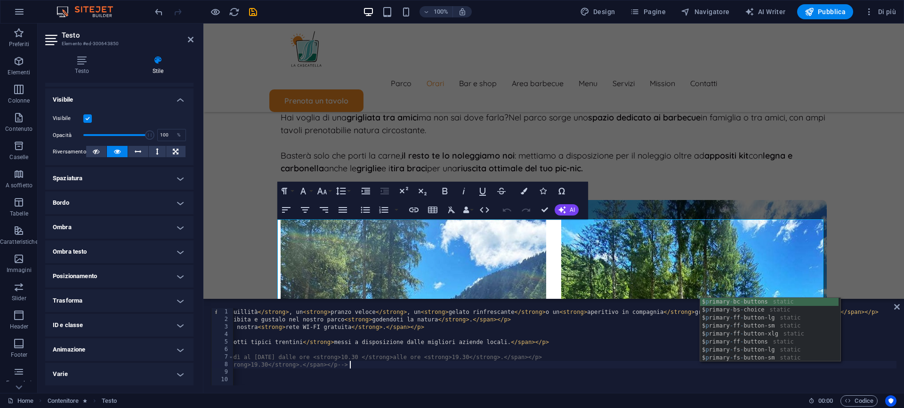
scroll to position [0, 363]
type textarea "<p><span class="color-primary">Il sabato e la domenica invece dalle ore <strong…"
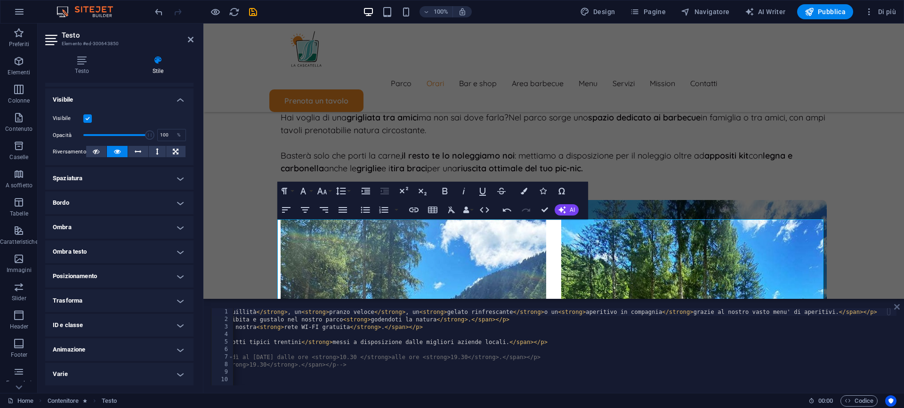
click at [894, 306] on icon at bounding box center [897, 307] width 6 height 8
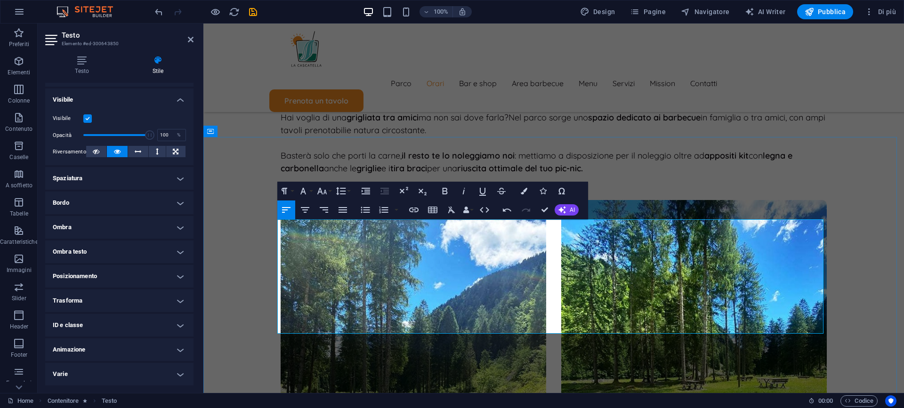
drag, startPoint x: 530, startPoint y: 303, endPoint x: 543, endPoint y: 299, distance: 13.7
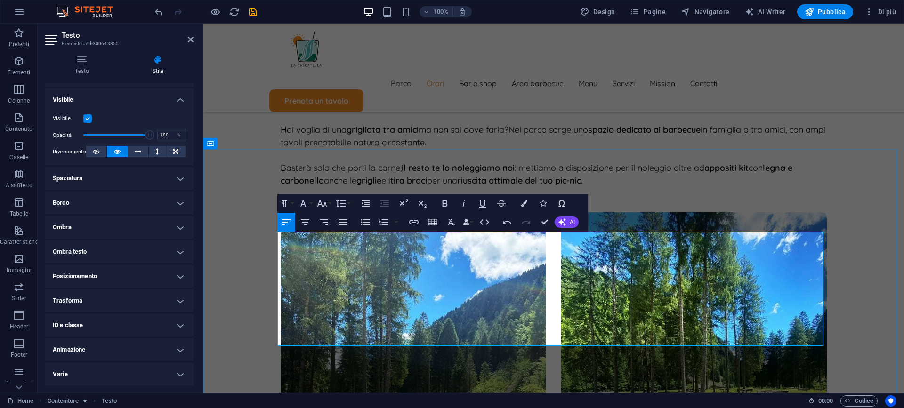
scroll to position [3139, 0]
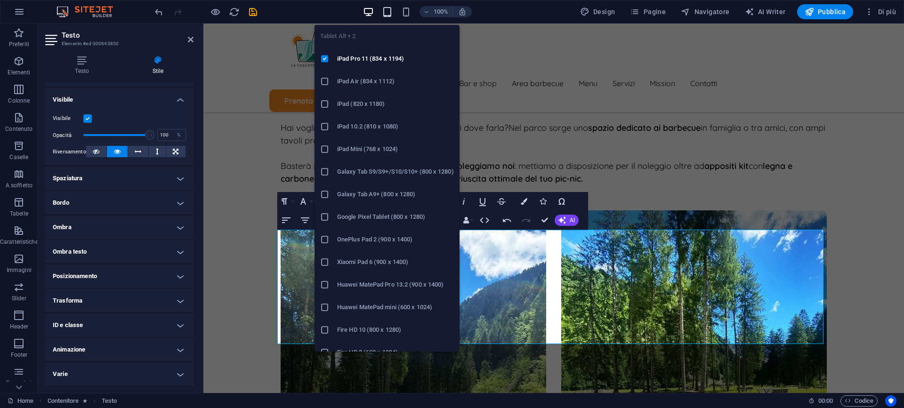
click at [391, 10] on icon "button" at bounding box center [387, 12] width 11 height 11
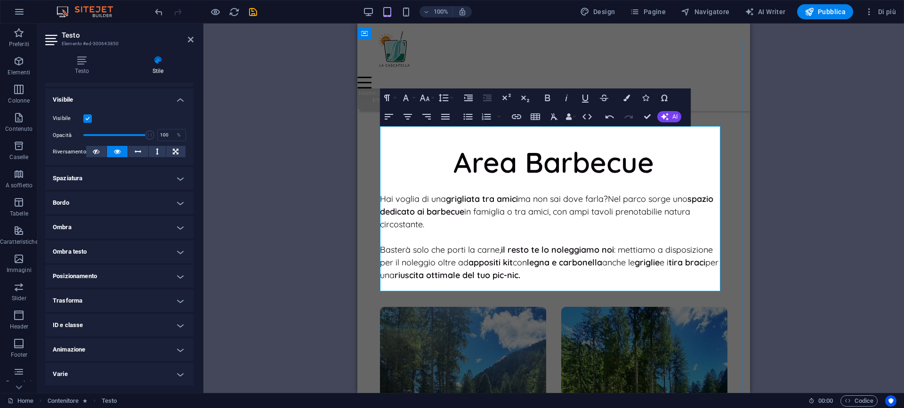
scroll to position [2565, 0]
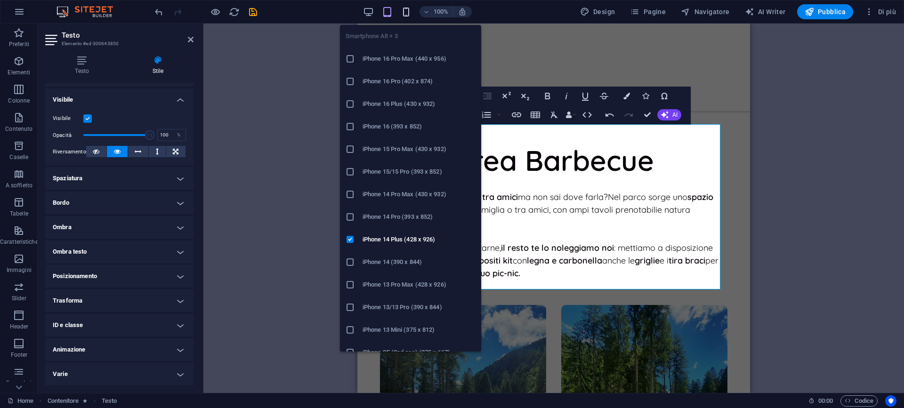
click at [411, 14] on icon "button" at bounding box center [406, 12] width 11 height 11
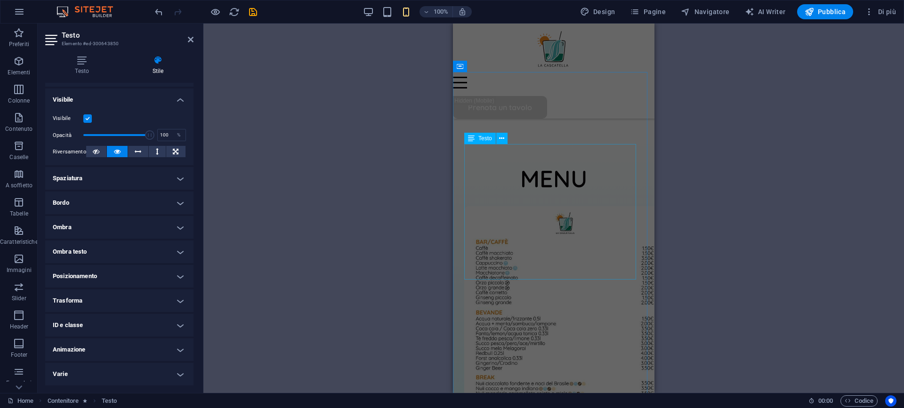
scroll to position [2384, 0]
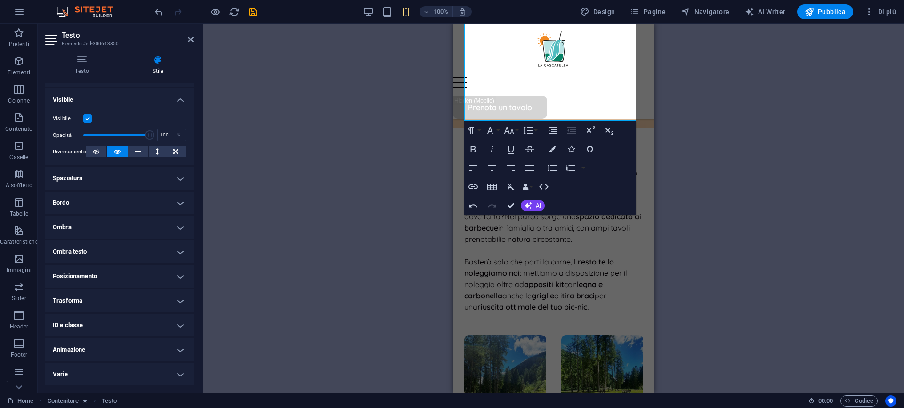
click at [852, 33] on div "Trascina qui per sostituire il contenuto esistente. Premi “Ctrl” se vuoi creare…" at bounding box center [553, 209] width 701 height 370
drag, startPoint x: 842, startPoint y: 63, endPoint x: 833, endPoint y: 69, distance: 11.2
click at [842, 63] on div "Trascina qui per sostituire il contenuto esistente. Premi “Ctrl” se vuoi creare…" at bounding box center [553, 209] width 701 height 370
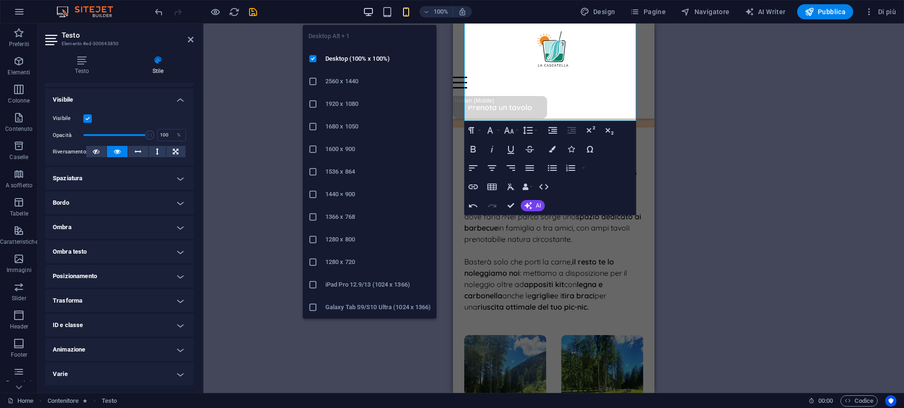
click at [368, 11] on icon "button" at bounding box center [368, 12] width 11 height 11
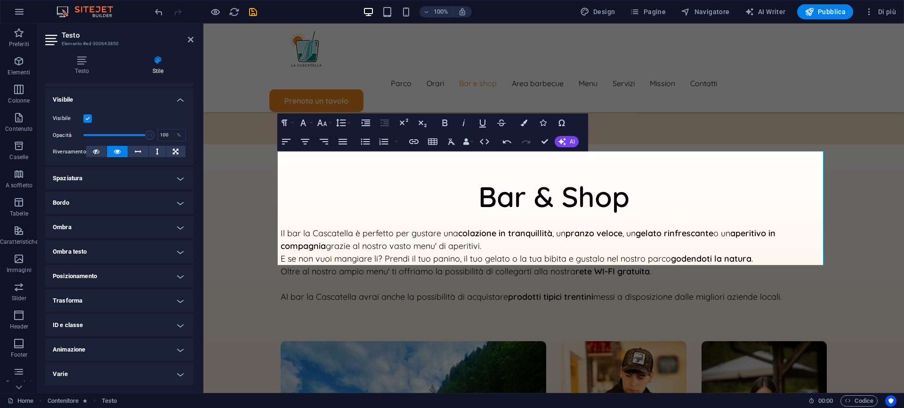
scroll to position [3218, 0]
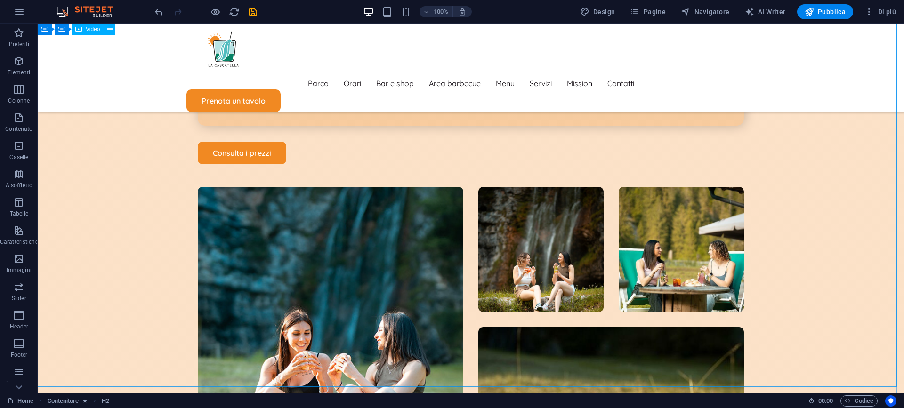
scroll to position [1951, 0]
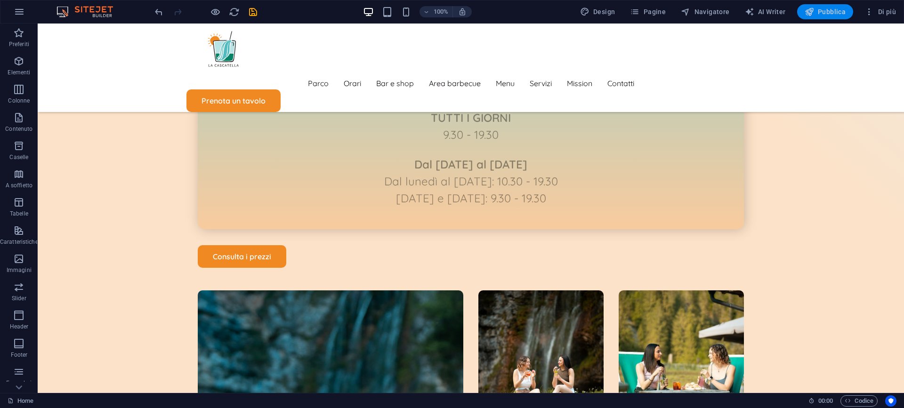
click at [832, 13] on span "Pubblica" at bounding box center [825, 11] width 41 height 9
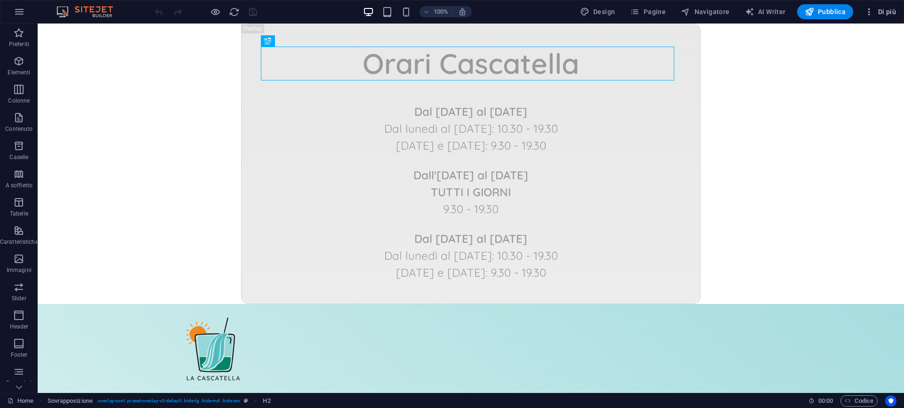
click at [886, 13] on span "Di più" at bounding box center [880, 11] width 32 height 9
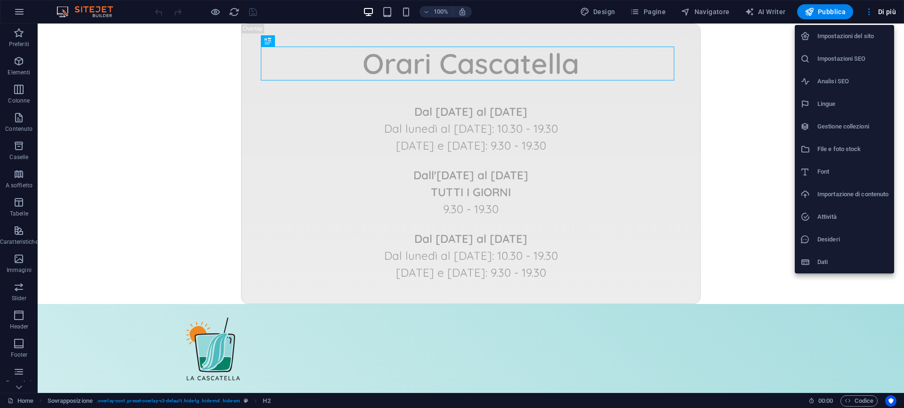
click at [894, 12] on div at bounding box center [452, 204] width 904 height 408
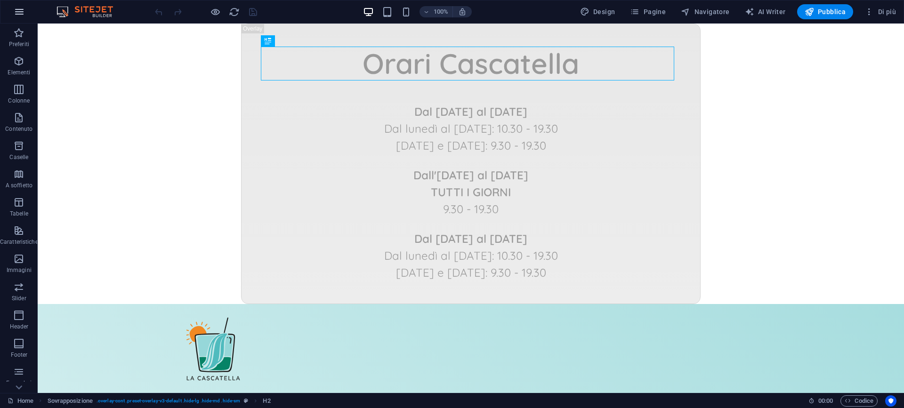
click at [18, 7] on icon "button" at bounding box center [19, 11] width 11 height 11
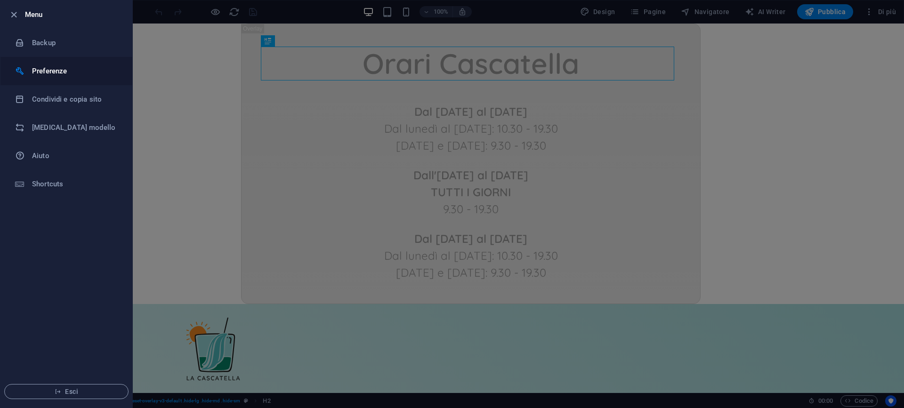
click at [47, 66] on h6 "Preferenze" at bounding box center [75, 70] width 87 height 11
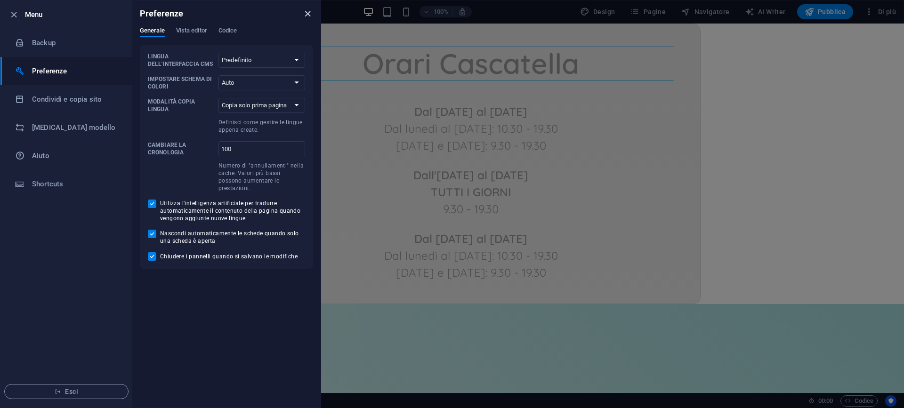
click at [305, 10] on icon "close" at bounding box center [307, 13] width 11 height 11
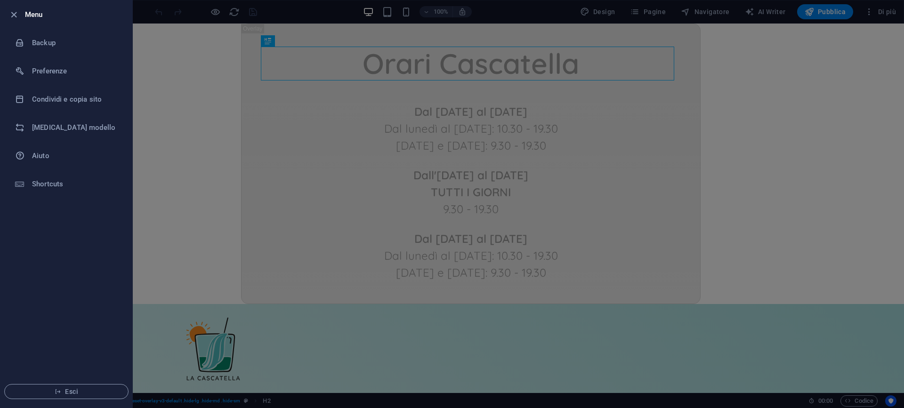
click at [757, 167] on div at bounding box center [452, 204] width 904 height 408
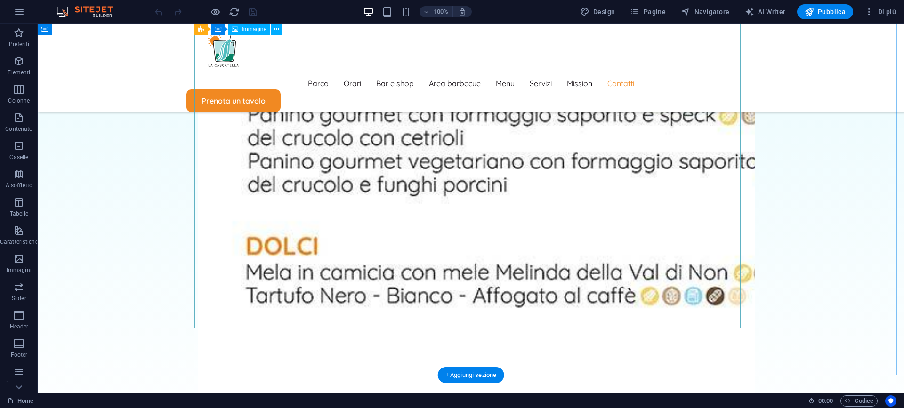
scroll to position [5574, 0]
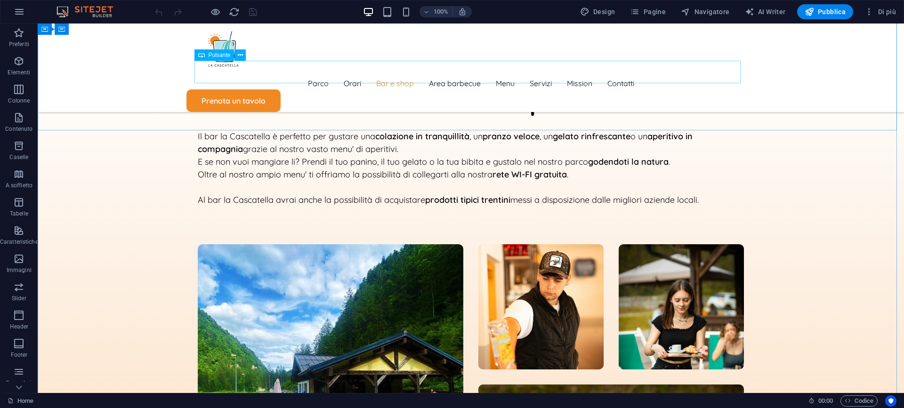
scroll to position [2610, 0]
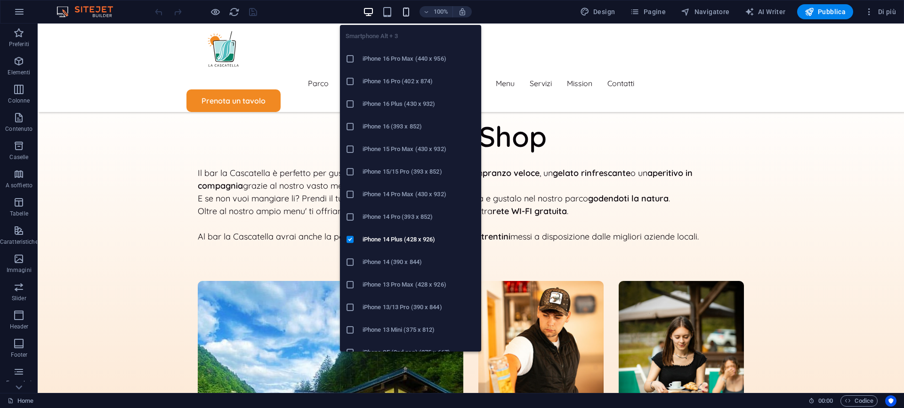
click at [412, 11] on span "button" at bounding box center [406, 12] width 11 height 11
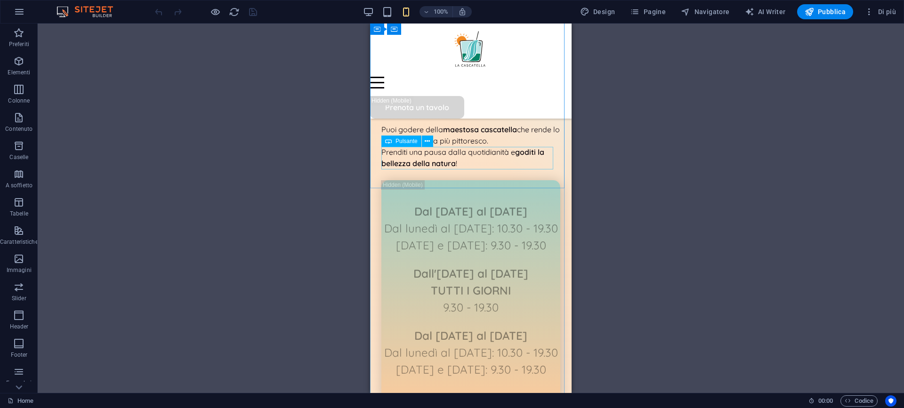
scroll to position [1206, 0]
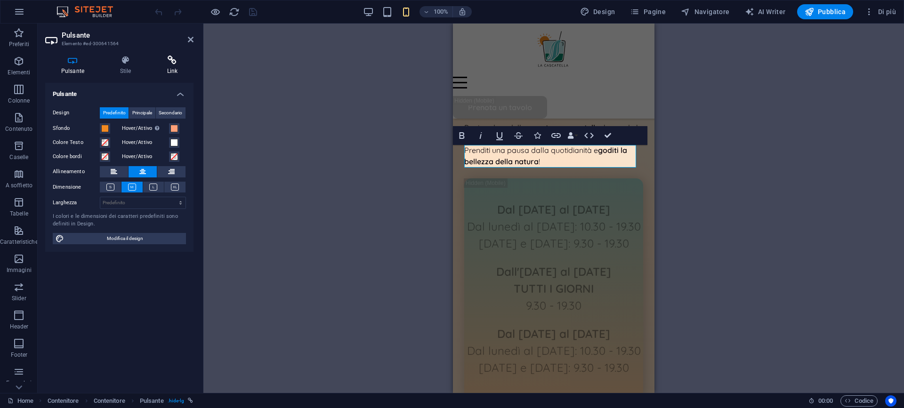
click at [188, 57] on icon at bounding box center [172, 60] width 42 height 9
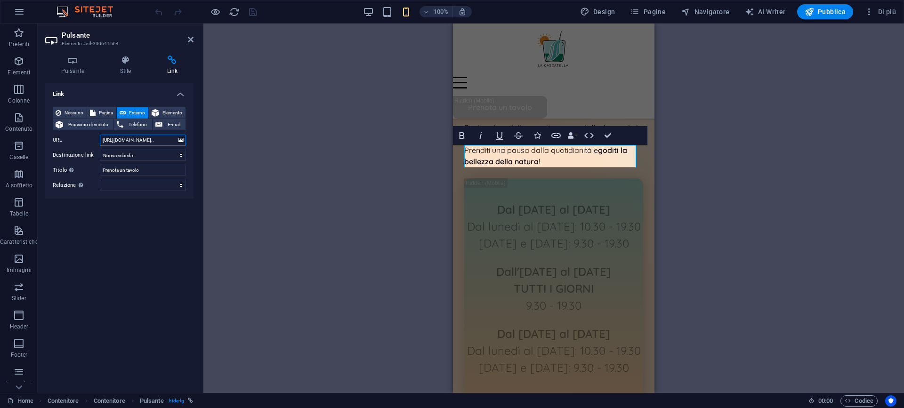
click at [120, 142] on input "[URL][DOMAIN_NAME].." at bounding box center [143, 140] width 86 height 11
type input "[URL][DOMAIN_NAME].."
click at [162, 240] on div "Link Nessuno Pagina Esterno Elemento Prossimo elemento Telefono E-mail Pagina H…" at bounding box center [119, 234] width 148 height 303
click at [252, 8] on icon "save" at bounding box center [253, 12] width 11 height 11
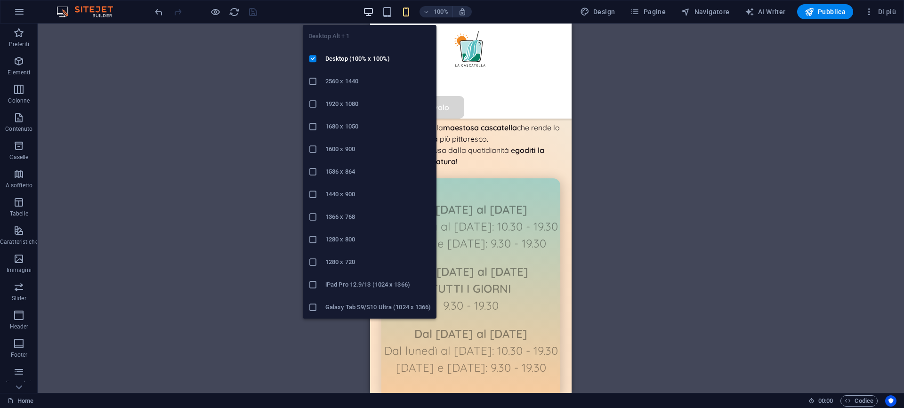
click at [373, 10] on icon "button" at bounding box center [368, 12] width 11 height 11
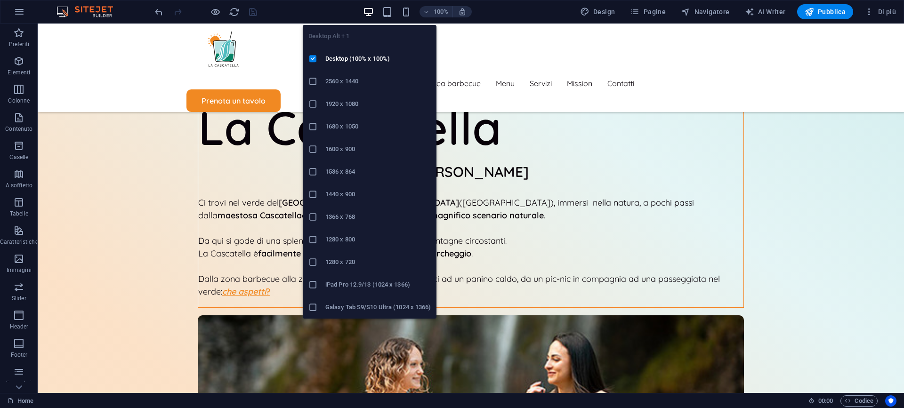
scroll to position [1164, 0]
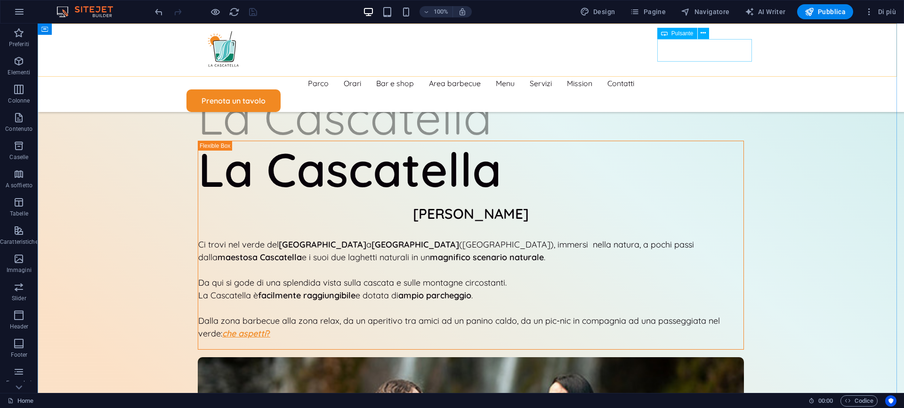
click at [709, 89] on div "Prenota un tavolo" at bounding box center [470, 100] width 569 height 23
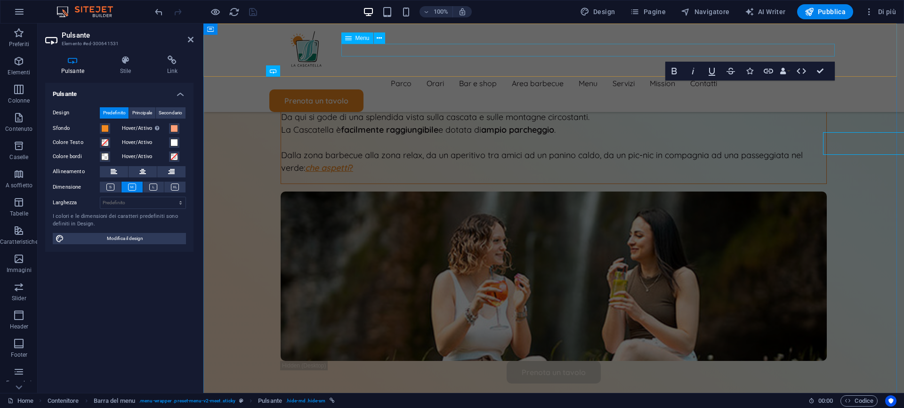
scroll to position [1071, 0]
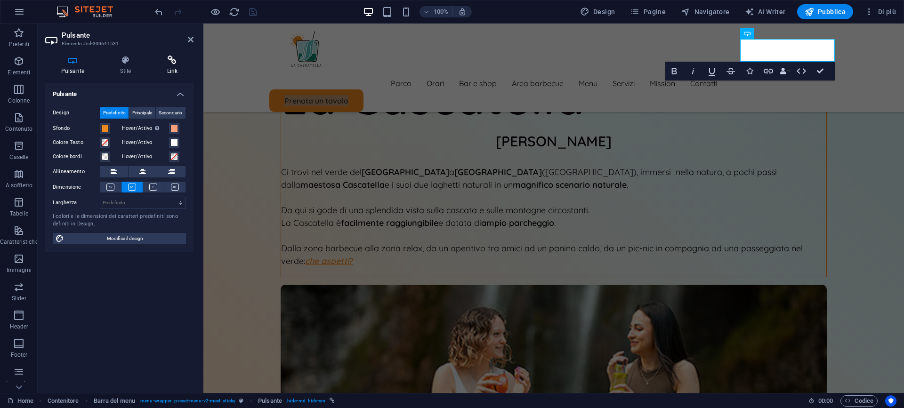
click at [168, 68] on h4 "Link" at bounding box center [172, 66] width 42 height 20
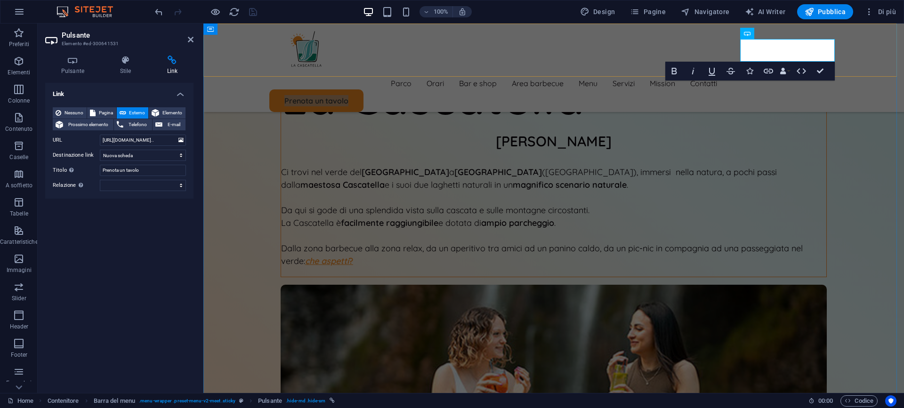
click at [877, 48] on div "[GEOGRAPHIC_DATA] e shop Area barbecue Menu Servizi Mission Contatti Prenota un…" at bounding box center [553, 68] width 701 height 89
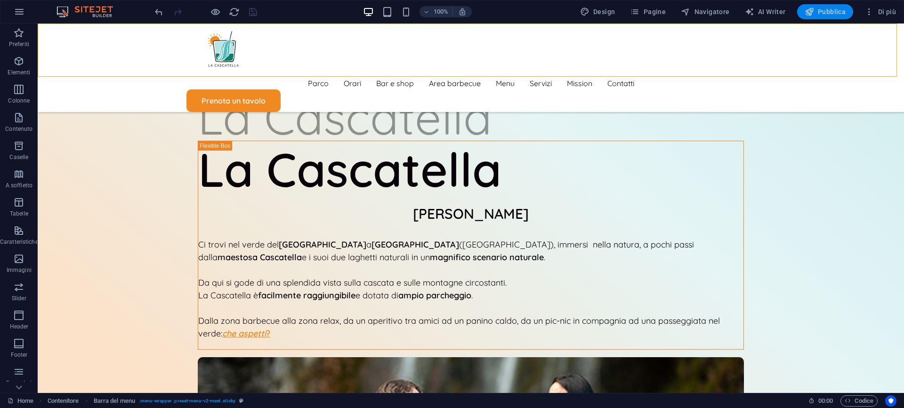
click at [824, 11] on span "Pubblica" at bounding box center [825, 11] width 41 height 9
